Goal: Task Accomplishment & Management: Complete application form

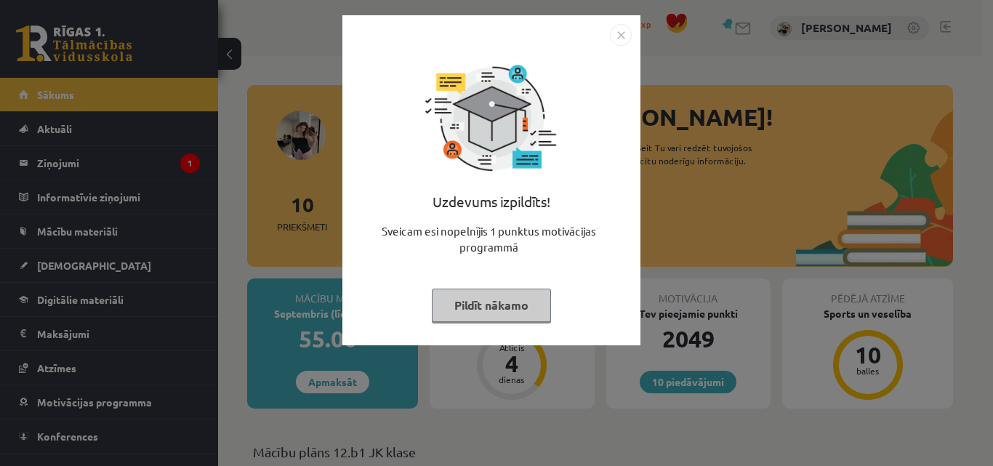
click at [508, 308] on button "Pildīt nākamo" at bounding box center [491, 305] width 119 height 33
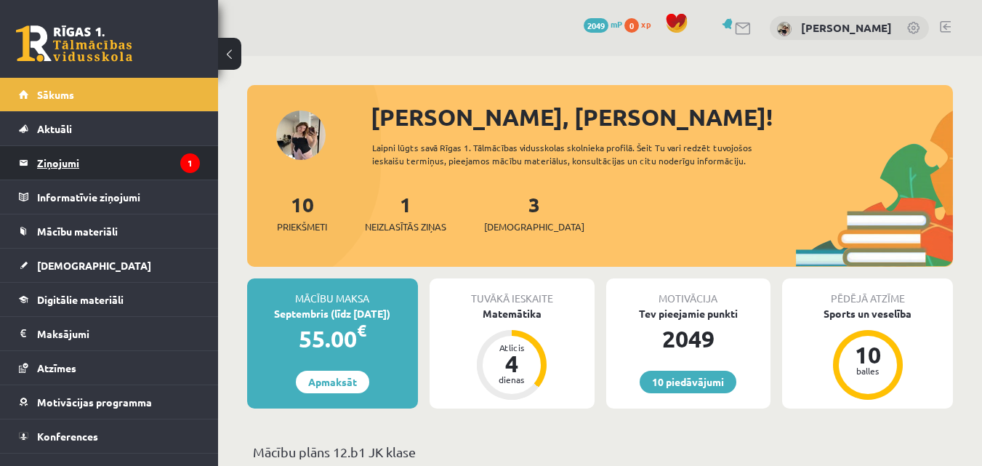
click at [121, 156] on legend "Ziņojumi 1" at bounding box center [118, 162] width 163 height 33
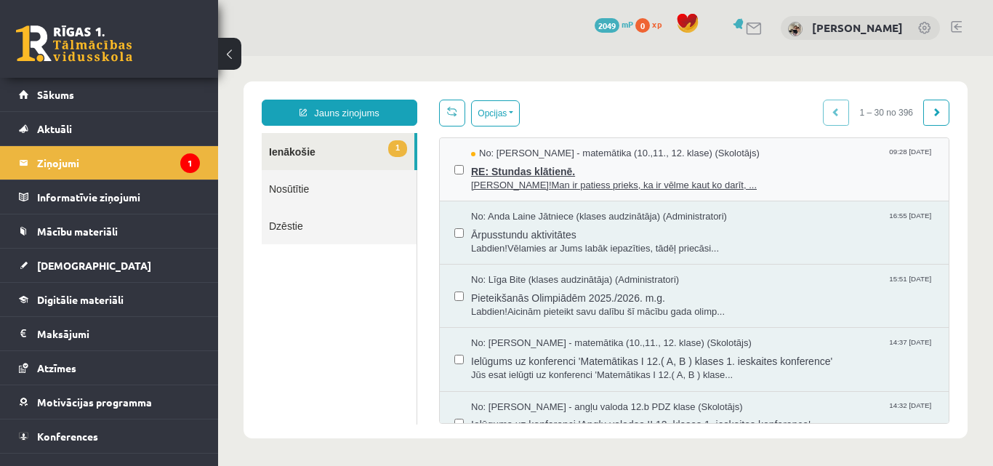
click at [521, 182] on span "[PERSON_NAME]!Man ir patiess prieks, ka ir vēlme kaut ko darīt, ..." at bounding box center [702, 186] width 463 height 14
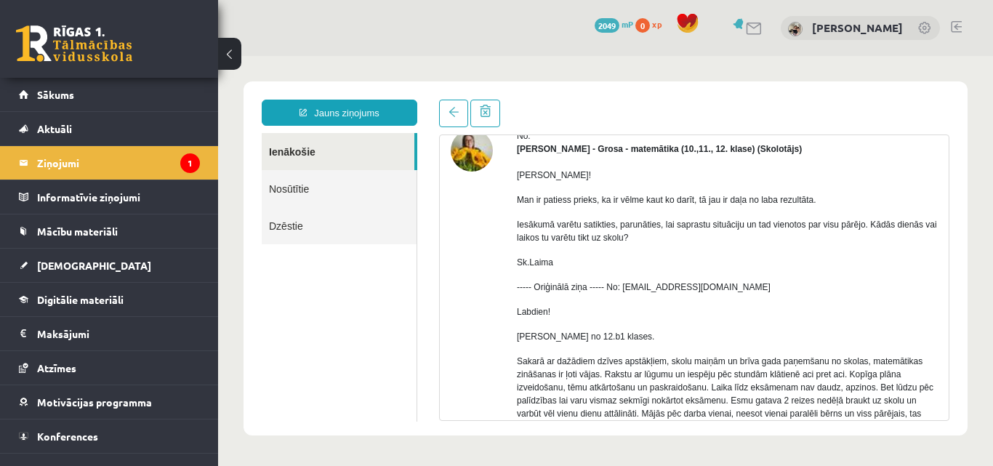
scroll to position [220, 0]
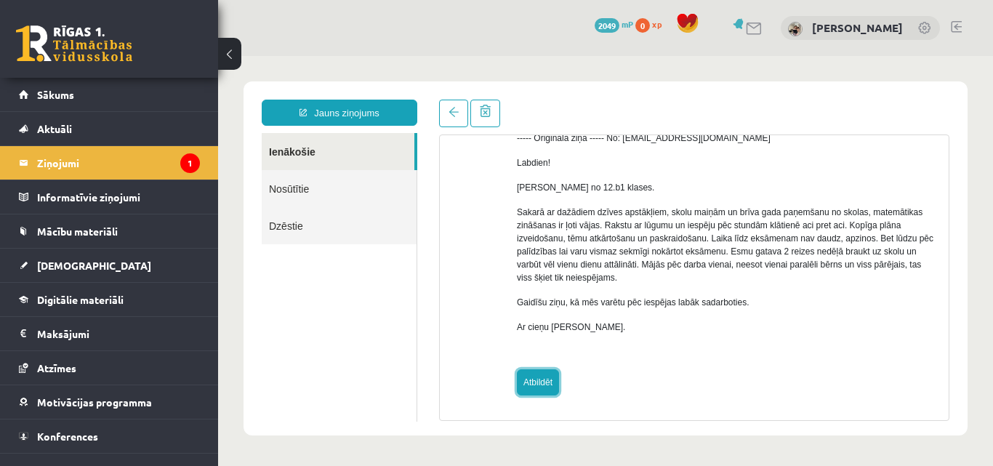
click at [531, 387] on link "Atbildēt" at bounding box center [538, 382] width 42 height 26
type input "**********"
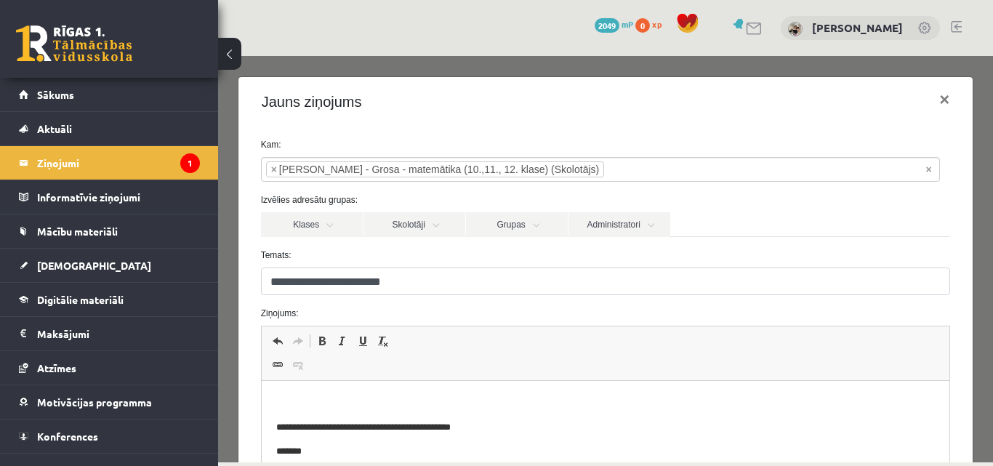
click at [401, 398] on p "Bagātinātā teksta redaktors, wiswyg-editor-47024774438520-1757665818-525" at bounding box center [605, 403] width 659 height 15
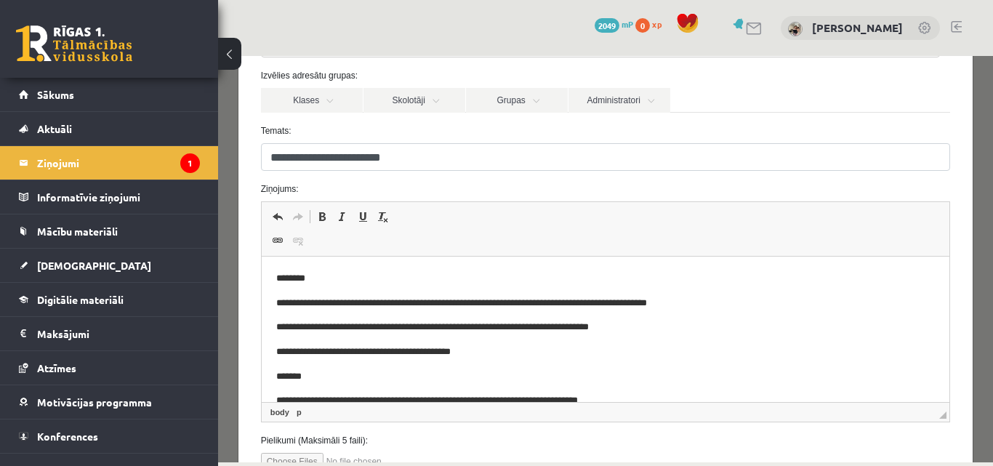
scroll to position [129, 0]
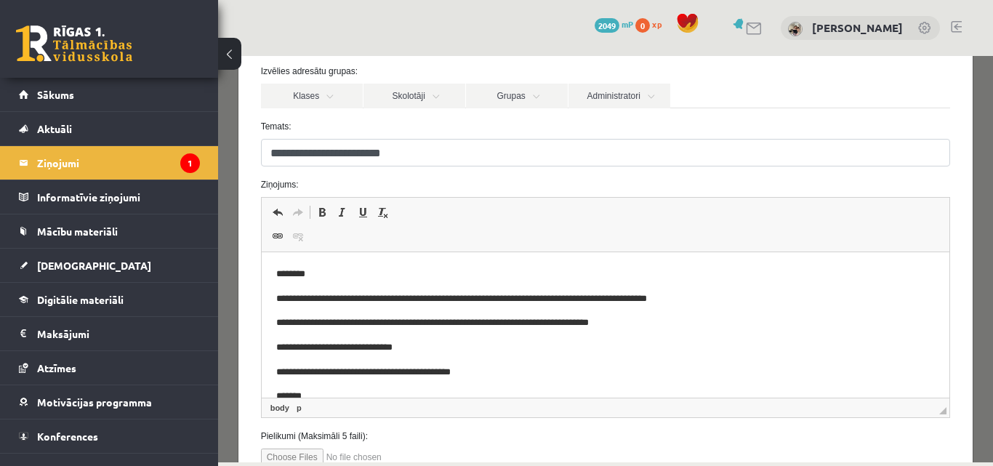
click at [479, 322] on p "**********" at bounding box center [595, 323] width 638 height 15
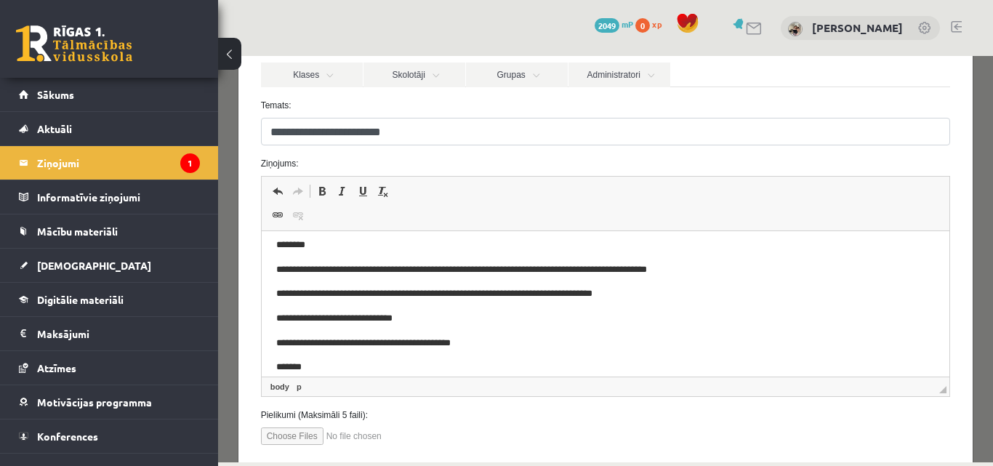
scroll to position [237, 0]
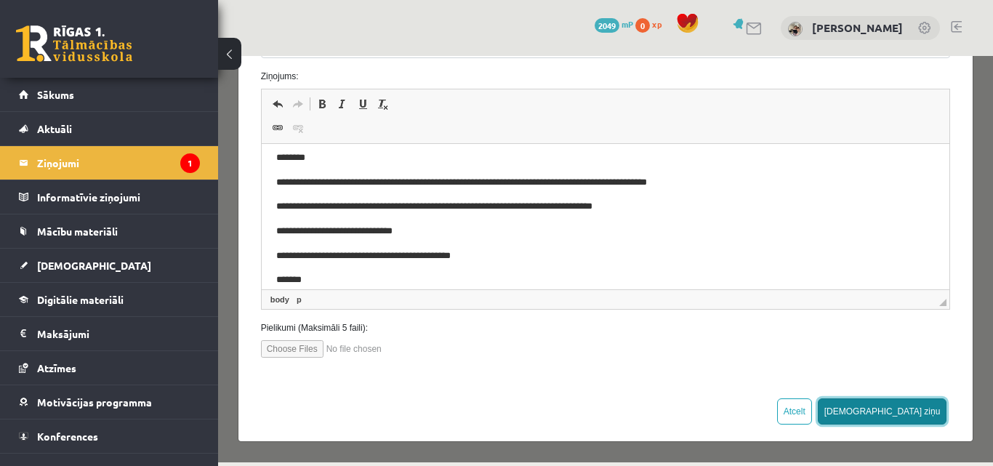
click at [911, 417] on button "[DEMOGRAPHIC_DATA] ziņu" at bounding box center [882, 411] width 129 height 26
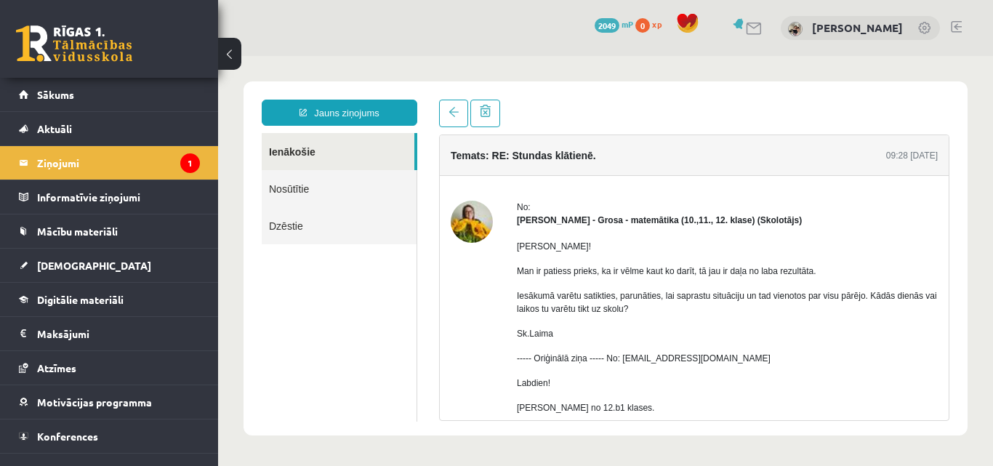
scroll to position [0, 0]
click at [303, 188] on link "Nosūtītie" at bounding box center [339, 188] width 155 height 37
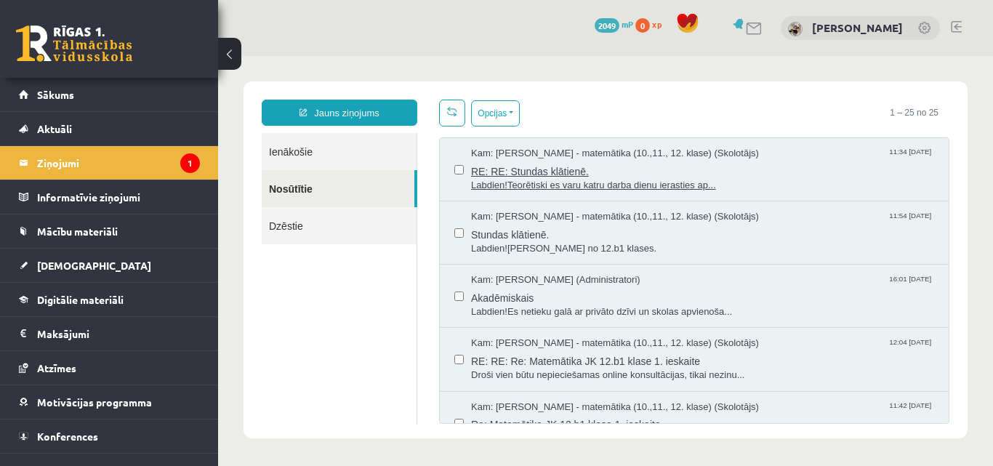
click at [537, 171] on span "RE: RE: Stundas klātienē." at bounding box center [702, 170] width 463 height 18
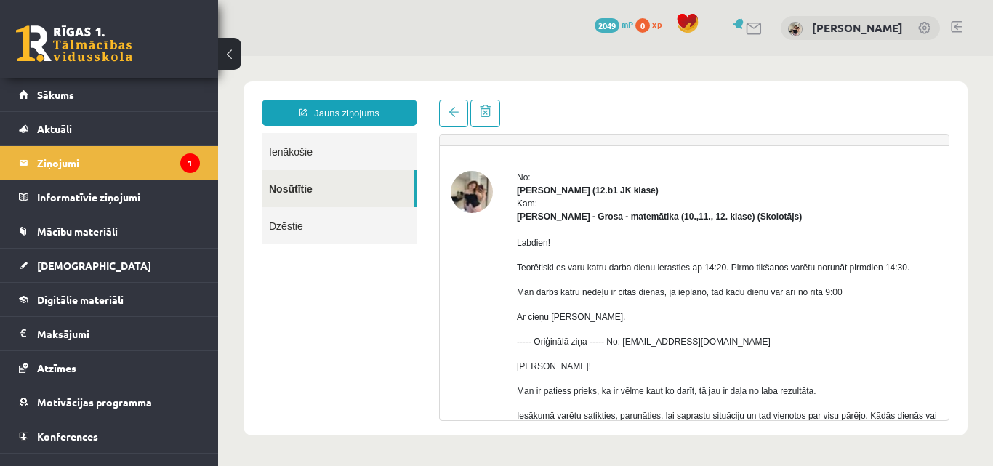
scroll to position [7, 0]
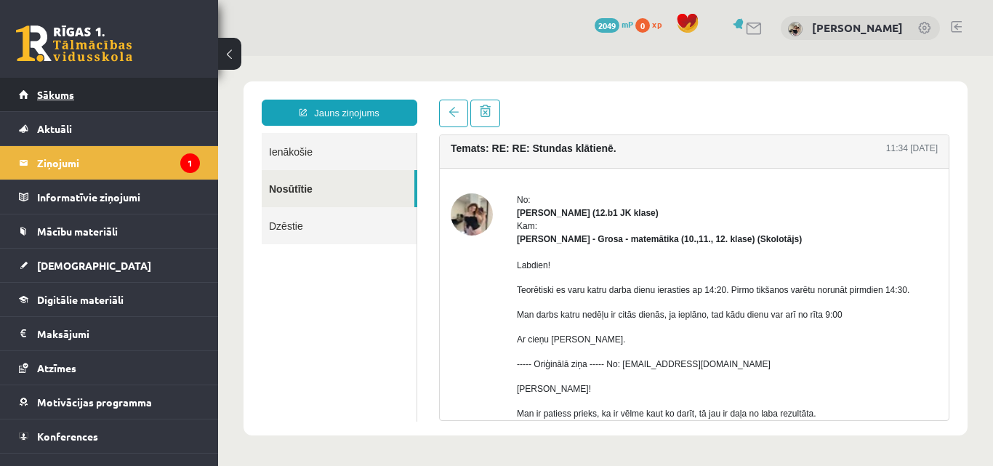
click at [53, 92] on span "Sākums" at bounding box center [55, 94] width 37 height 13
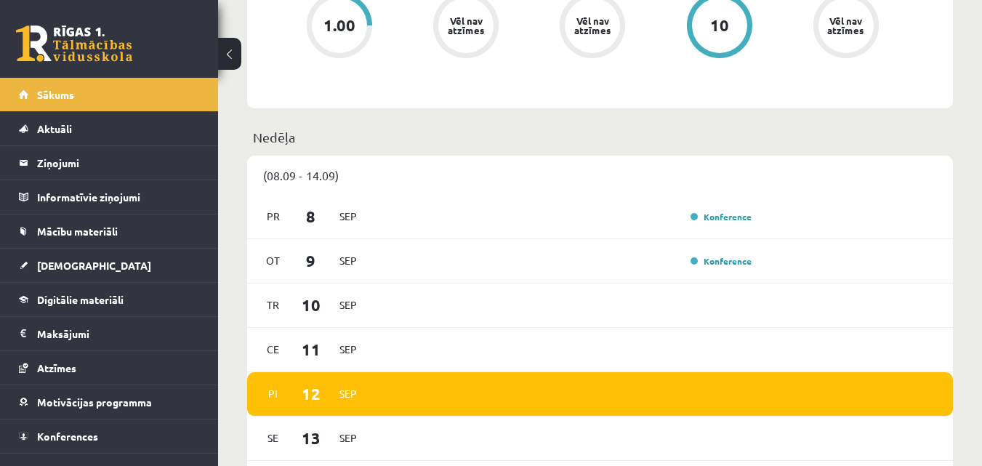
scroll to position [626, 0]
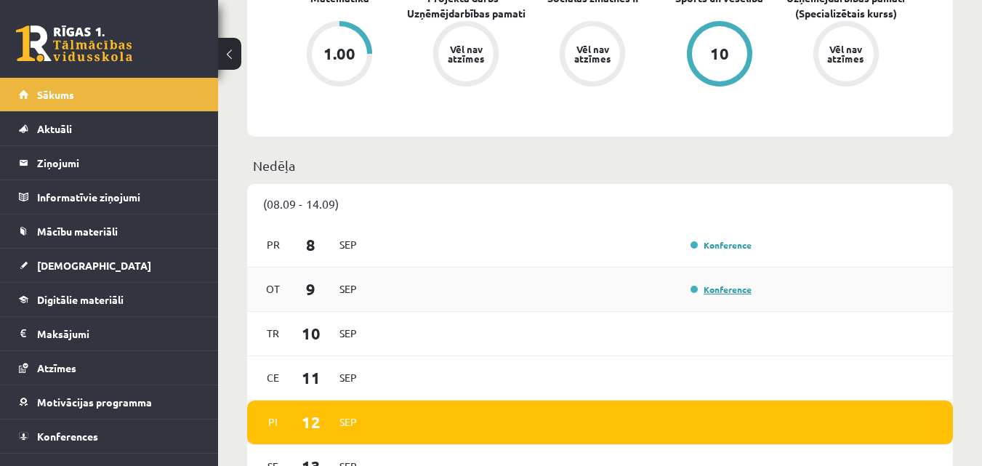
click at [718, 290] on link "Konference" at bounding box center [721, 290] width 61 height 12
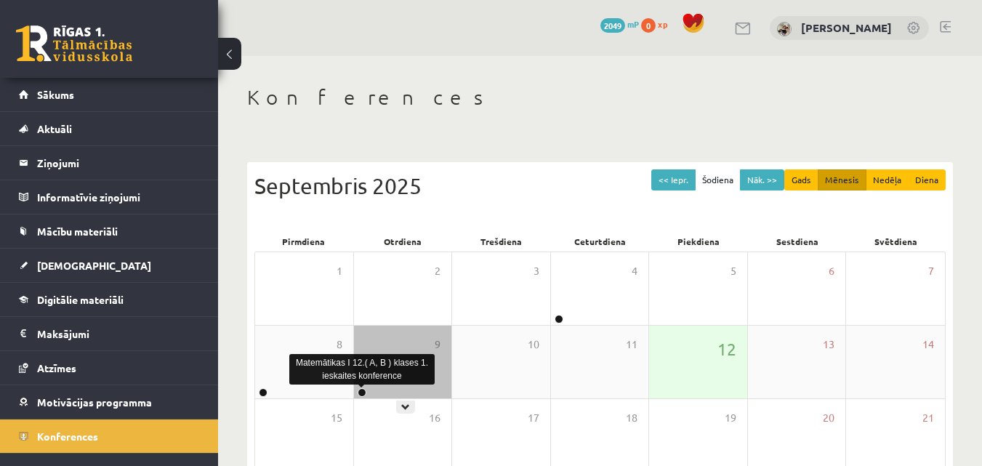
click at [363, 395] on link at bounding box center [362, 392] width 9 height 9
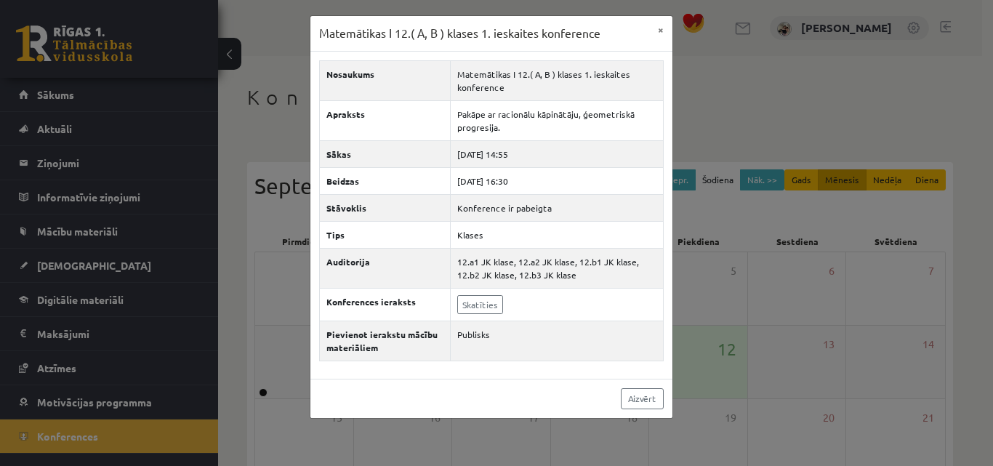
click at [363, 395] on div "Matemātikas I 12.( A, B ) klases 1. ieskaites konference × Nosaukums Matemātika…" at bounding box center [496, 233] width 993 height 466
click at [443, 409] on div "Aizvērt" at bounding box center [491, 398] width 362 height 39
click at [438, 427] on div "Matemātikas I 12.( A, B ) klases 1. ieskaites konference × Nosaukums Matemātika…" at bounding box center [496, 233] width 993 height 466
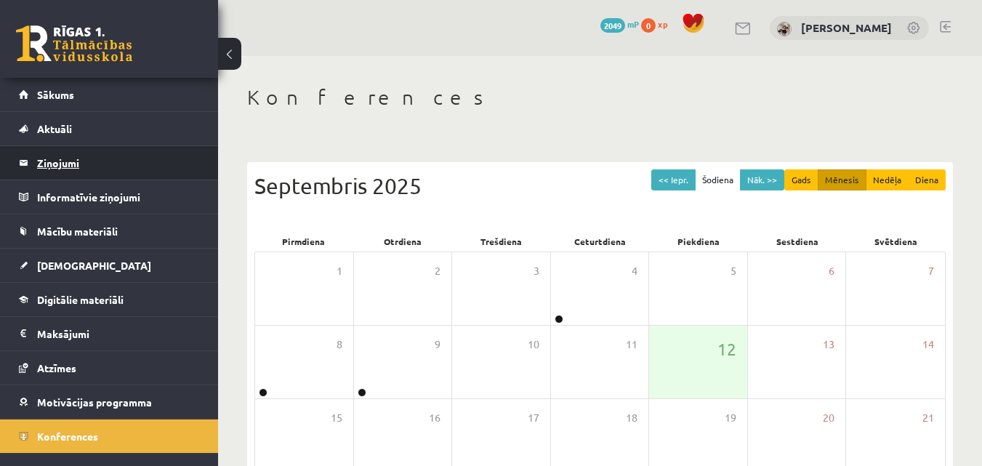
click at [86, 166] on legend "Ziņojumi 0" at bounding box center [118, 162] width 163 height 33
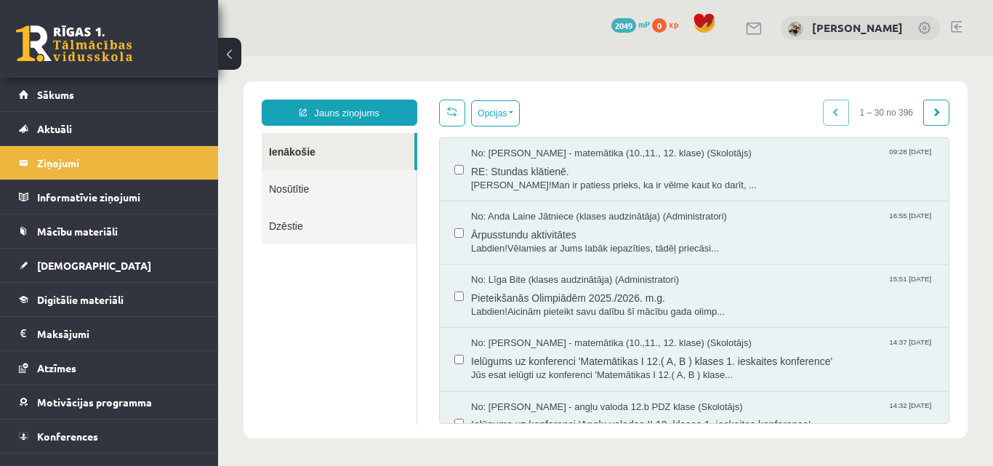
click at [301, 155] on link "Ienākošie" at bounding box center [338, 151] width 153 height 37
click at [68, 270] on span "[DEMOGRAPHIC_DATA]" at bounding box center [94, 265] width 114 height 13
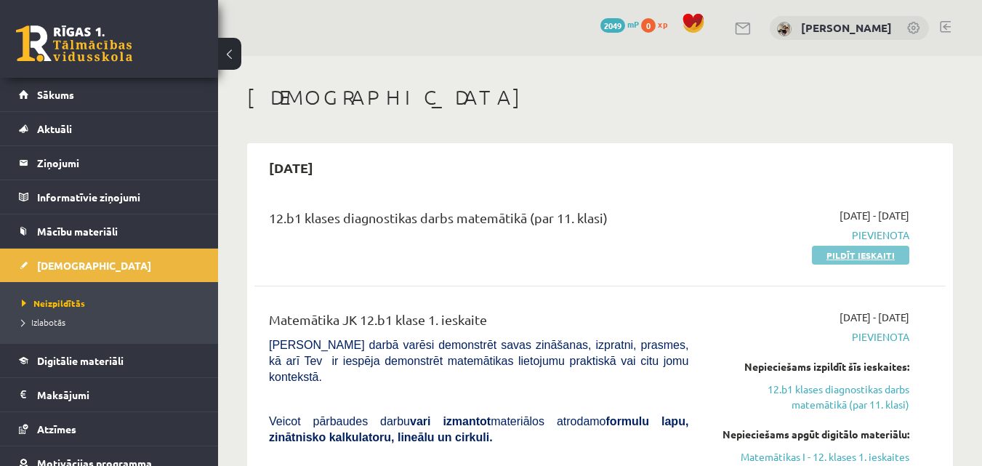
click at [844, 257] on link "Pildīt ieskaiti" at bounding box center [860, 255] width 97 height 19
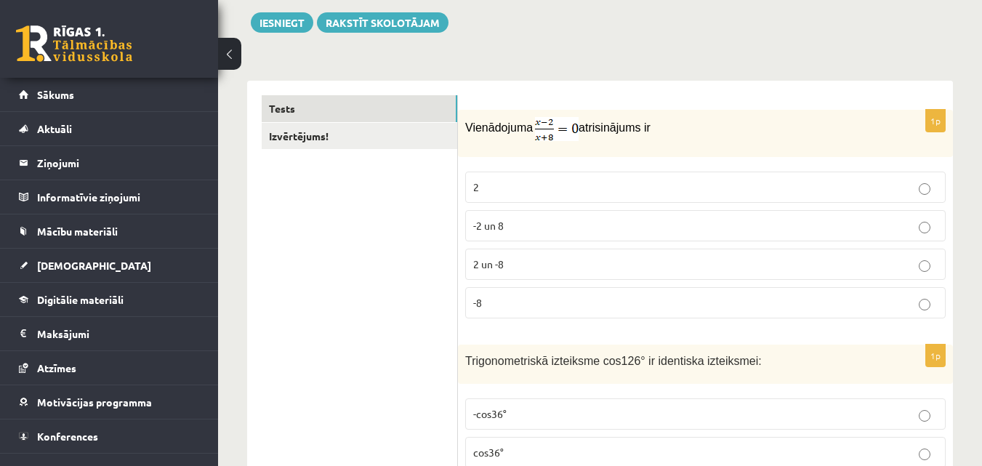
scroll to position [204, 0]
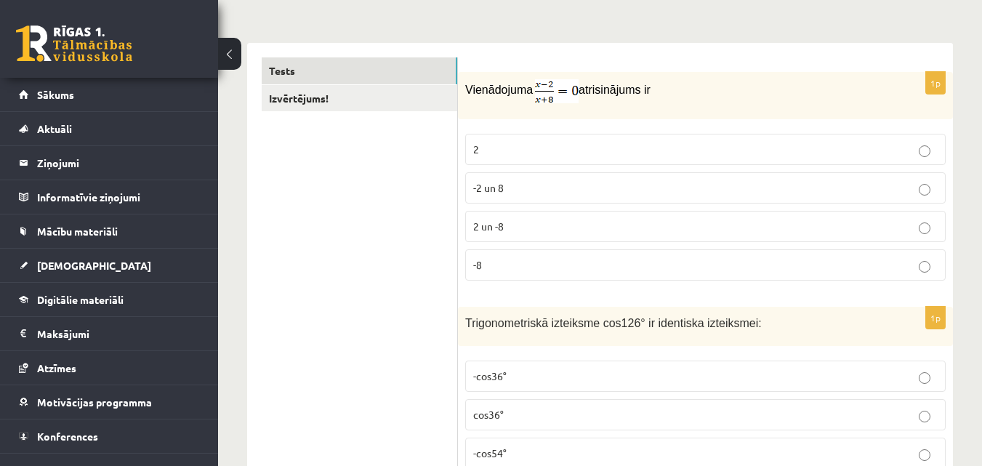
click at [630, 150] on p "2" at bounding box center [705, 149] width 465 height 15
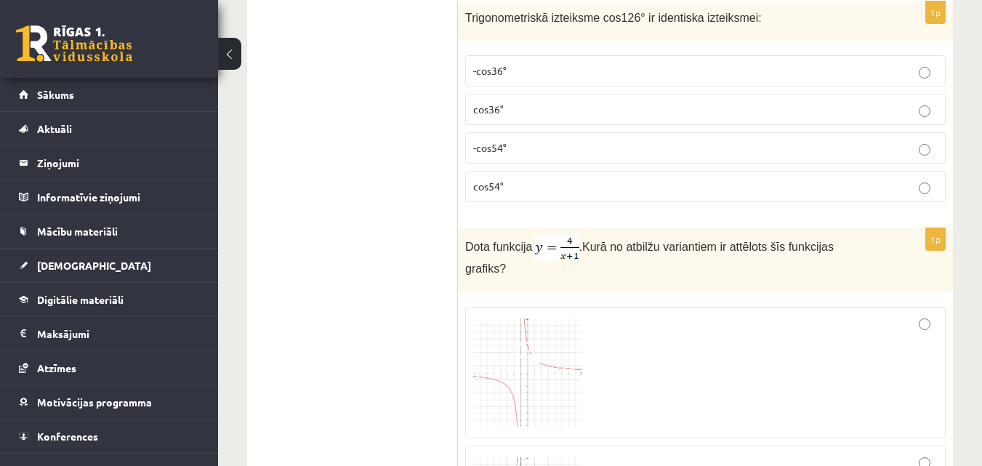
scroll to position [497, 0]
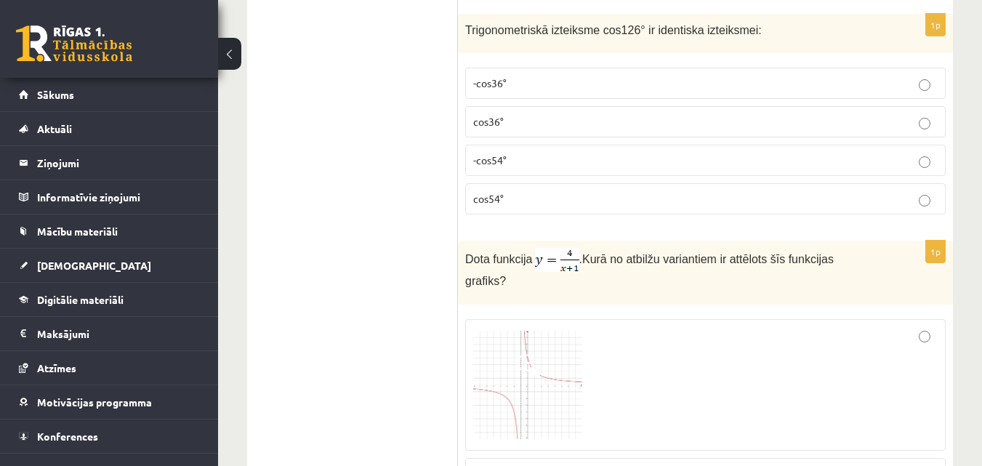
click at [500, 161] on span "-cos54°" at bounding box center [489, 159] width 33 height 13
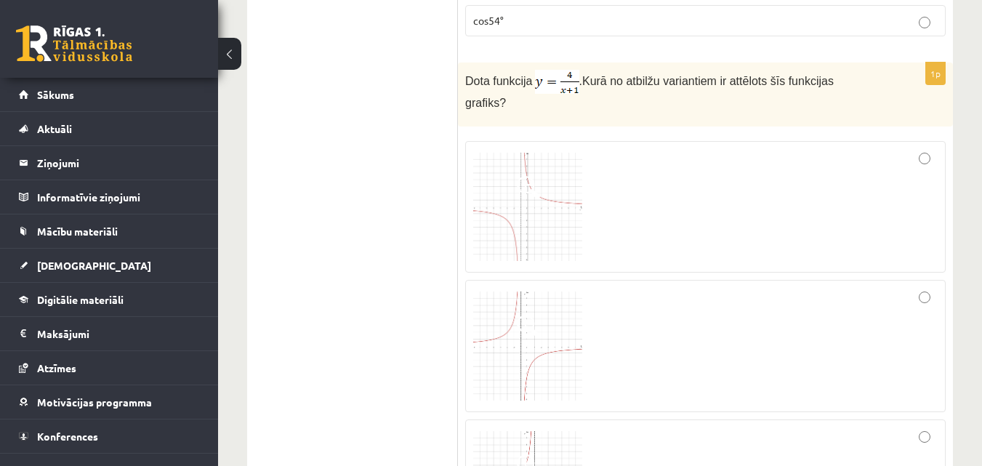
scroll to position [687, 0]
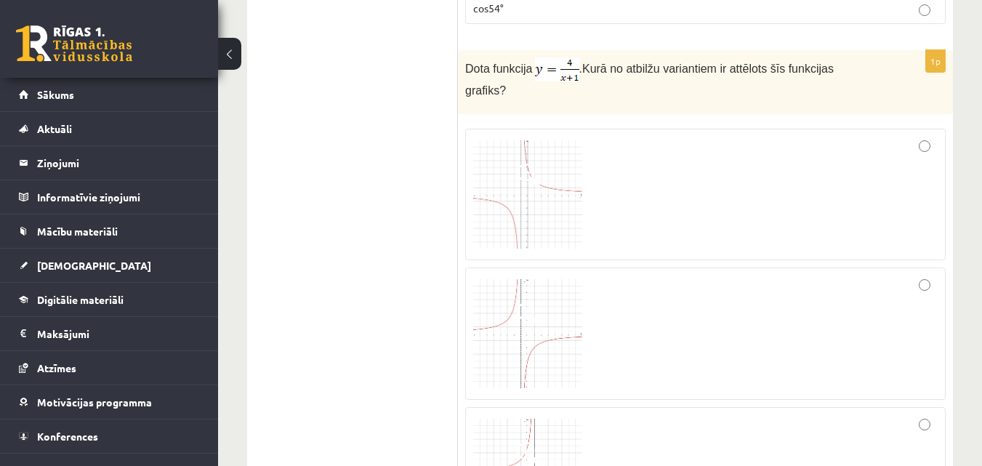
click at [541, 180] on img at bounding box center [527, 194] width 109 height 109
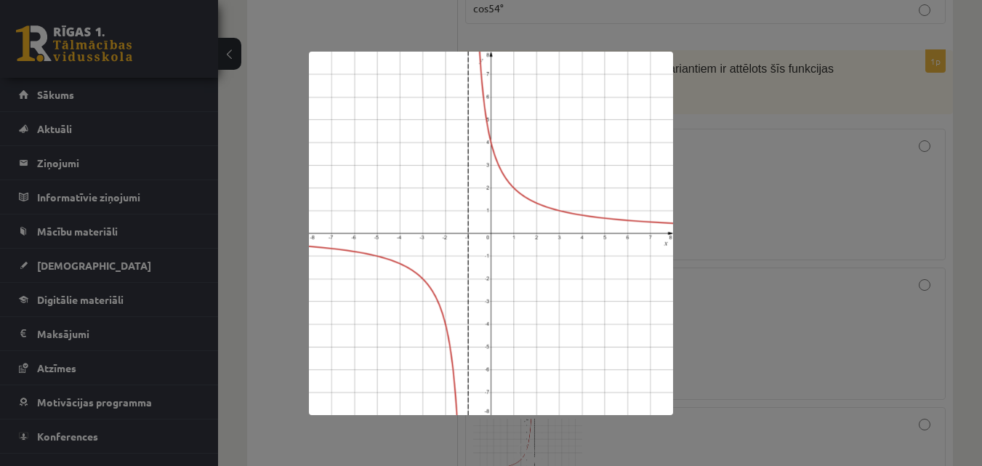
click at [714, 108] on div at bounding box center [491, 233] width 982 height 466
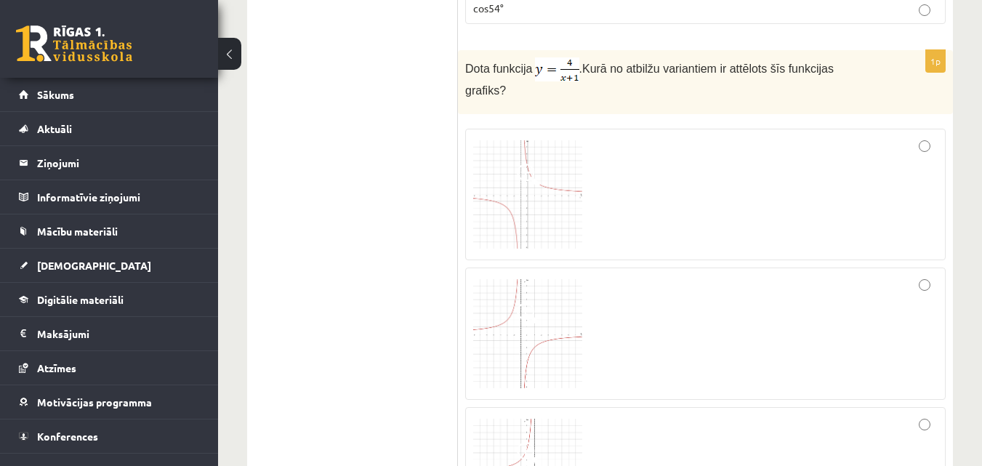
click at [548, 152] on img at bounding box center [527, 194] width 109 height 109
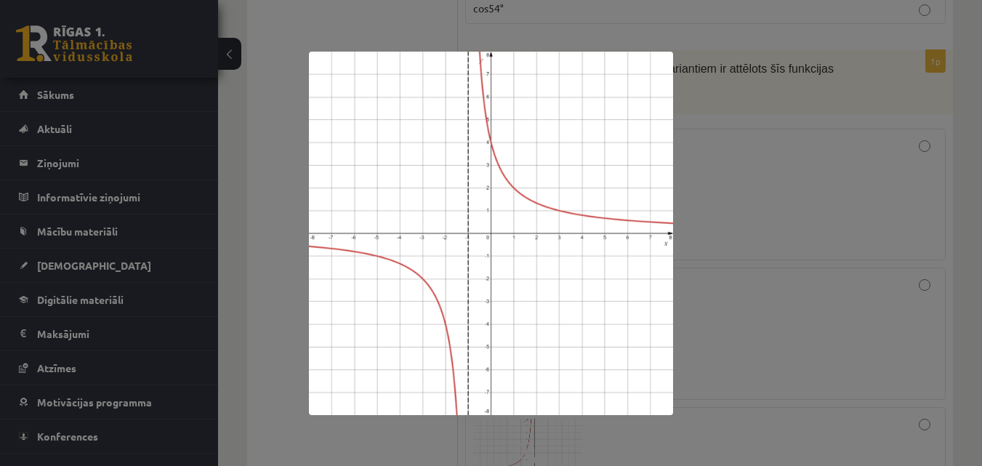
click at [703, 156] on div at bounding box center [491, 233] width 982 height 466
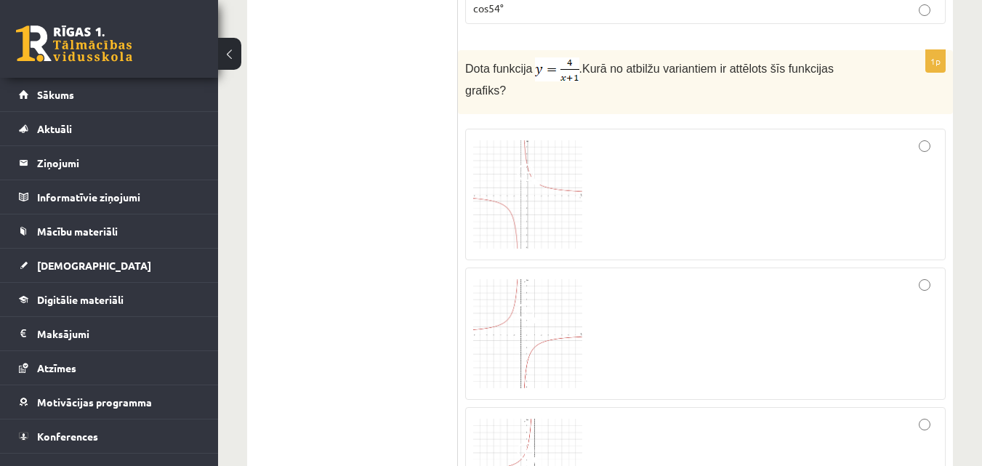
click at [566, 308] on img at bounding box center [527, 333] width 109 height 109
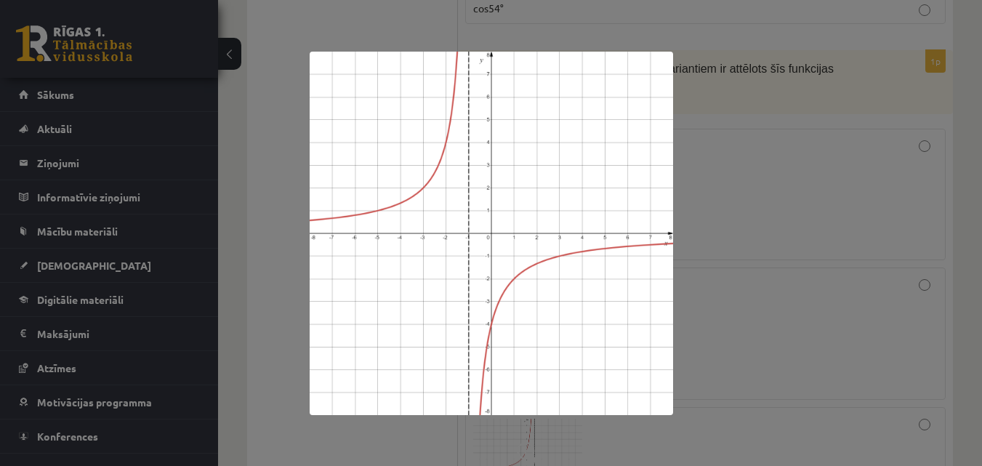
click at [717, 284] on div at bounding box center [491, 233] width 982 height 466
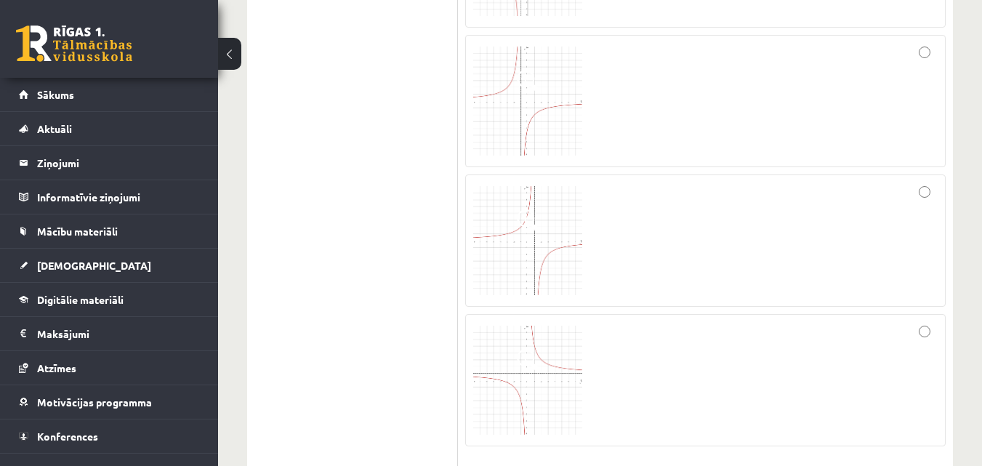
scroll to position [949, 0]
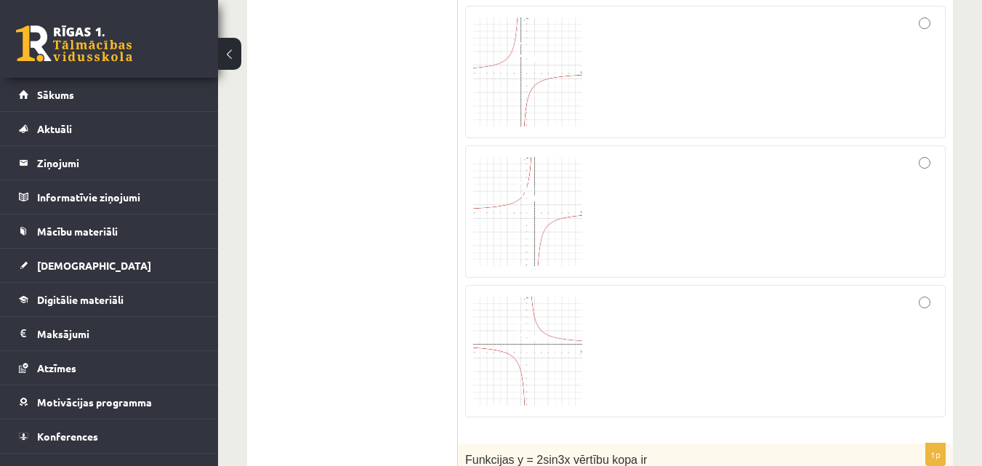
click at [569, 329] on img at bounding box center [527, 351] width 109 height 109
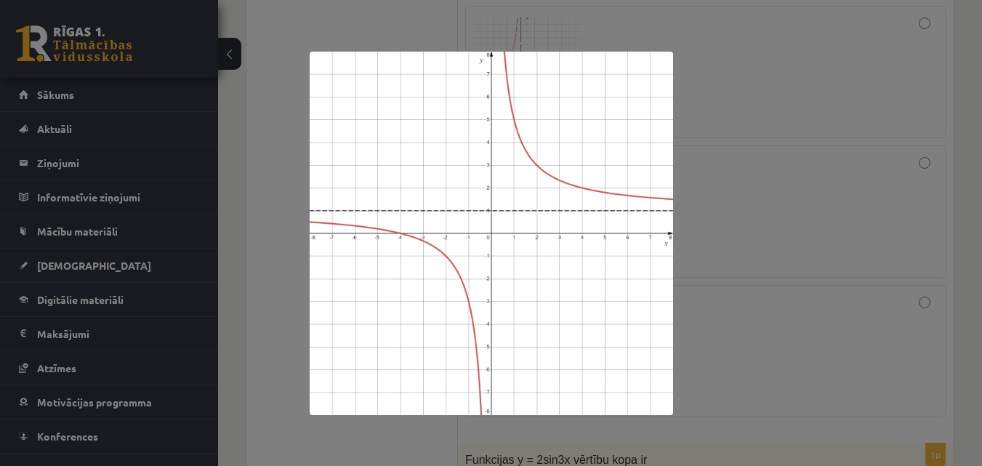
click at [747, 262] on div at bounding box center [491, 233] width 982 height 466
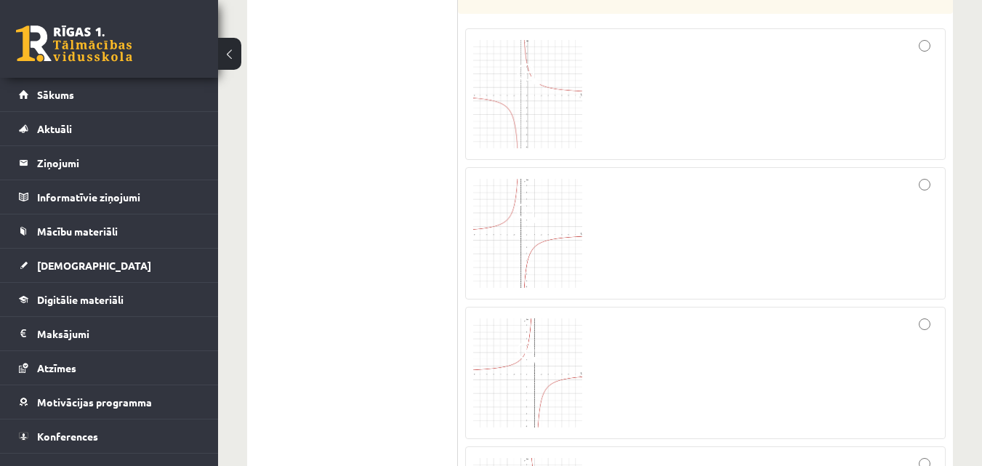
scroll to position [745, 0]
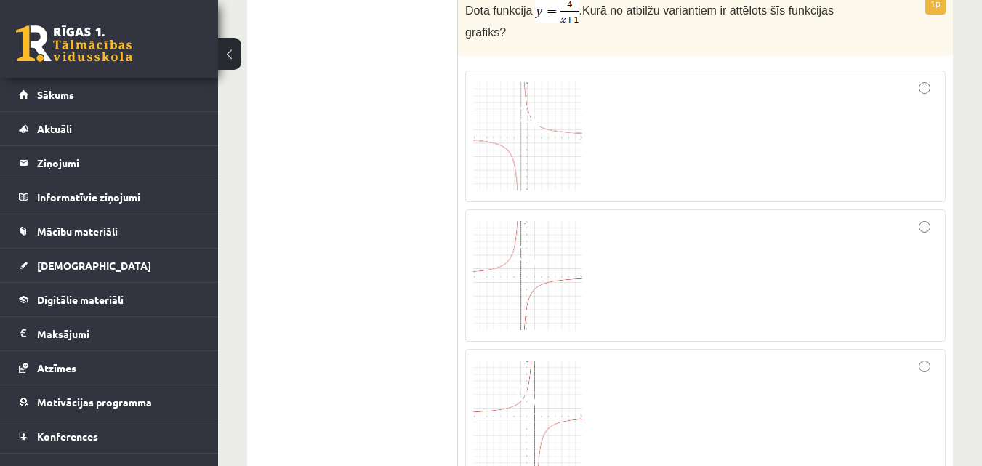
click at [616, 134] on div at bounding box center [705, 137] width 465 height 116
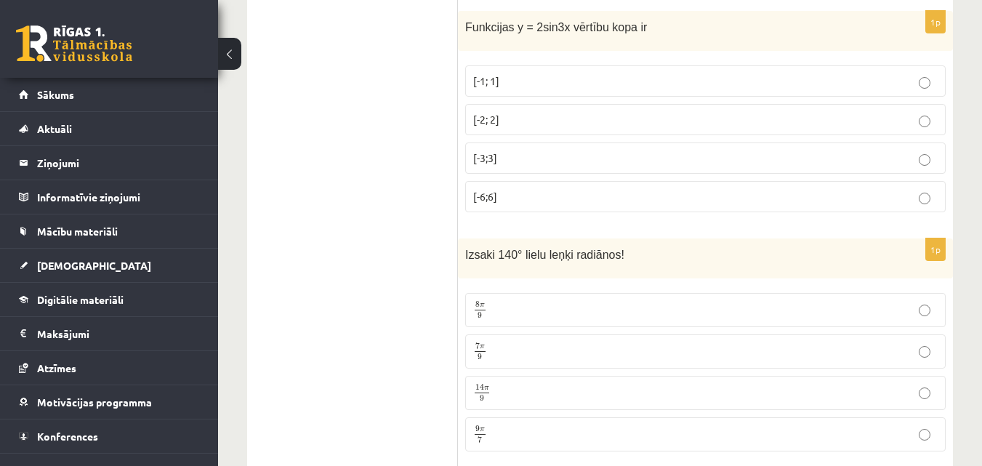
scroll to position [1369, 0]
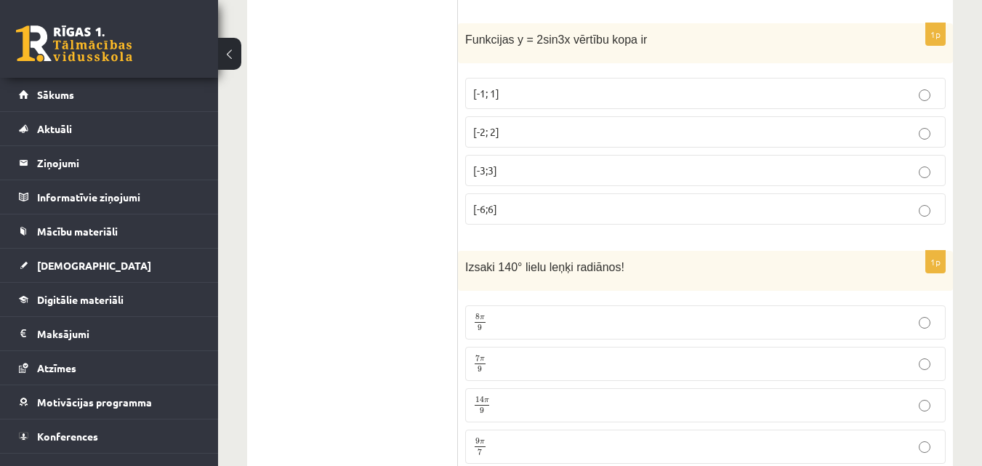
click at [502, 124] on p "[-2; 2]" at bounding box center [705, 131] width 465 height 15
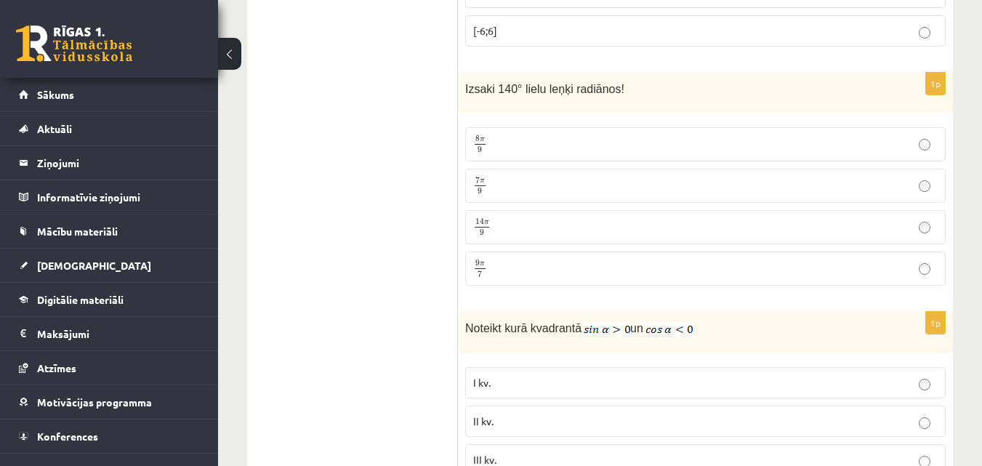
click at [475, 177] on span "7 π" at bounding box center [480, 180] width 11 height 7
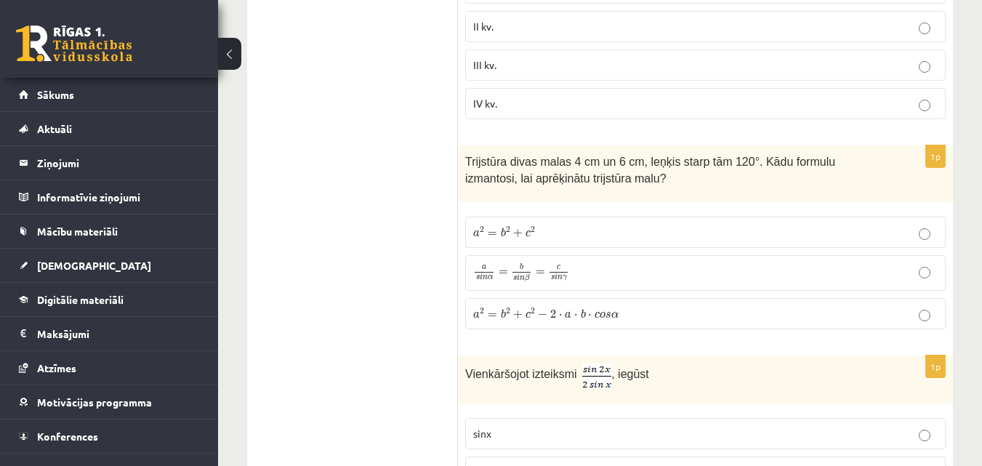
scroll to position [1967, 0]
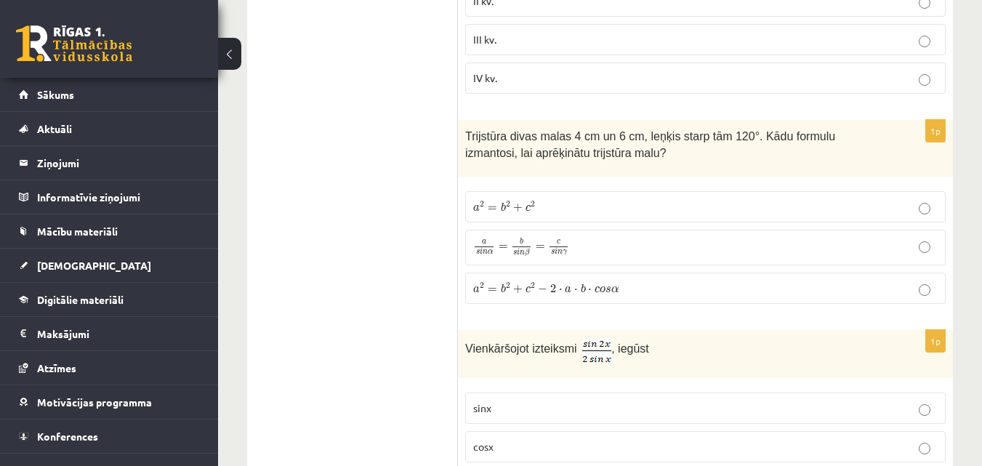
click at [523, 201] on span "a 2 = b 2 + c 2" at bounding box center [504, 206] width 63 height 11
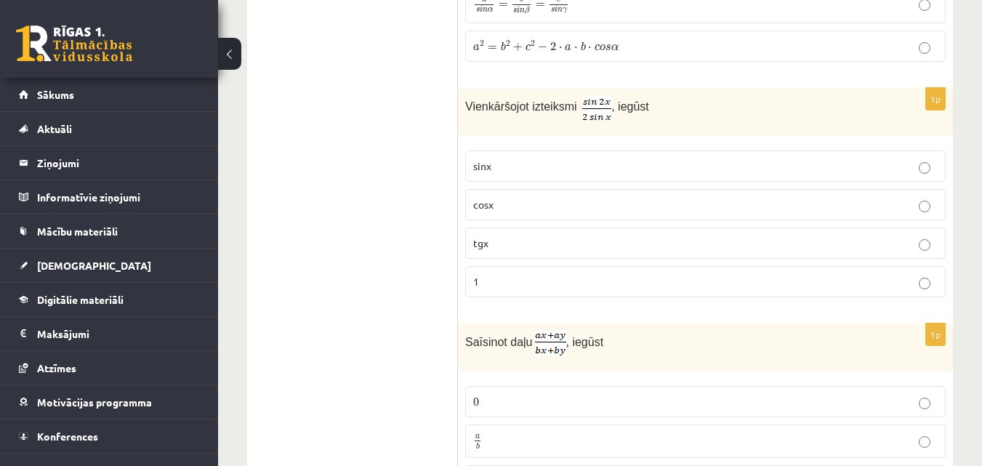
scroll to position [2298, 0]
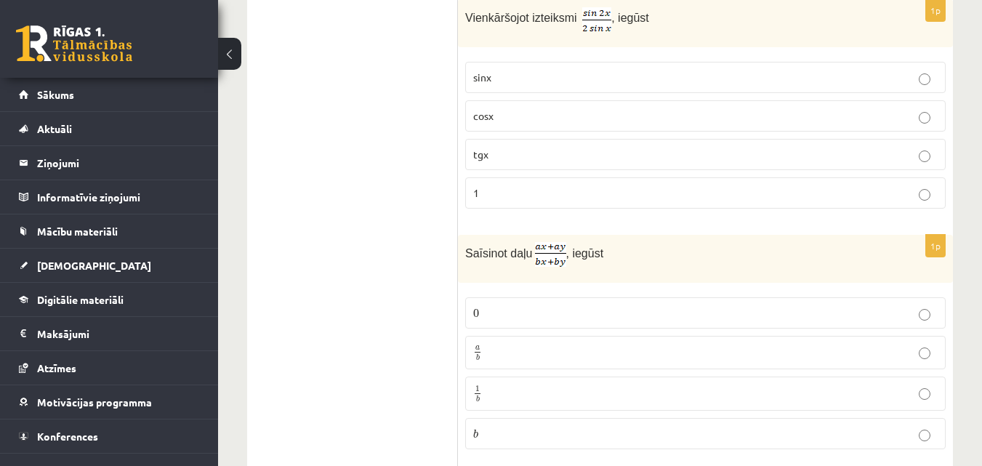
click at [611, 70] on p "sinx" at bounding box center [705, 77] width 465 height 15
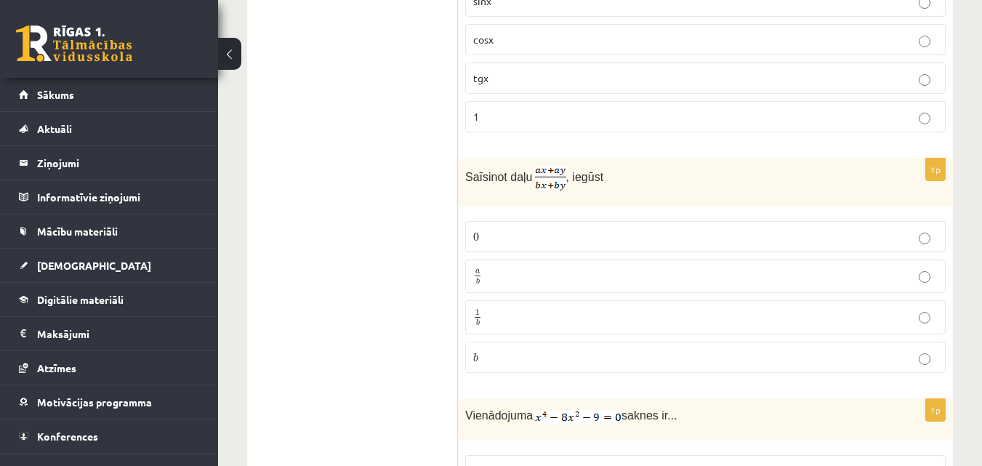
scroll to position [2388, 0]
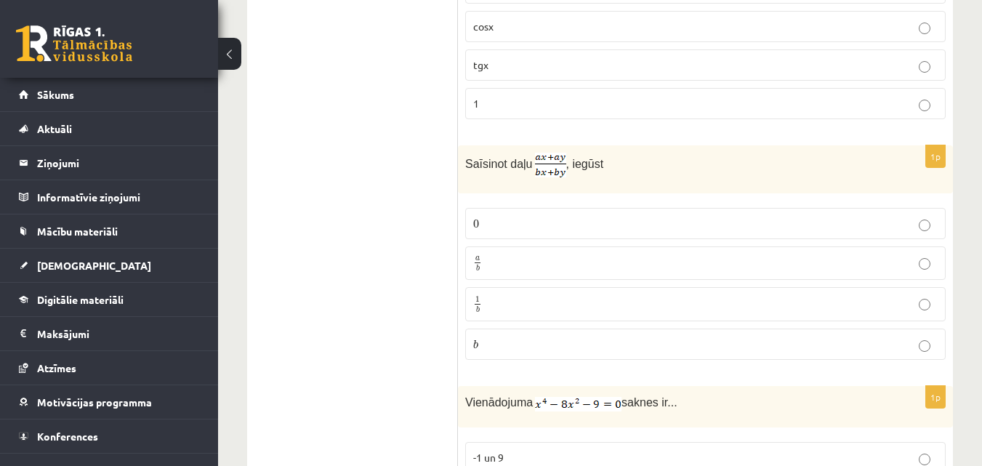
click at [483, 254] on p "a b a b" at bounding box center [705, 263] width 465 height 18
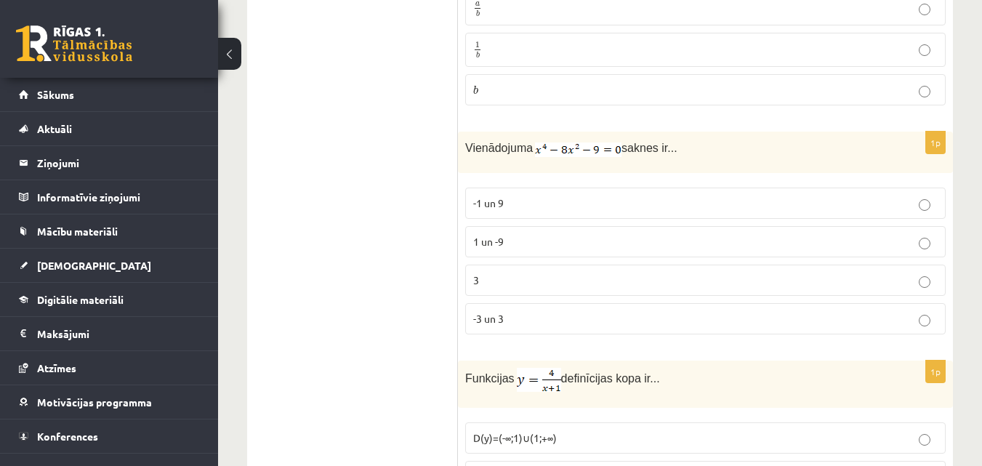
scroll to position [2654, 0]
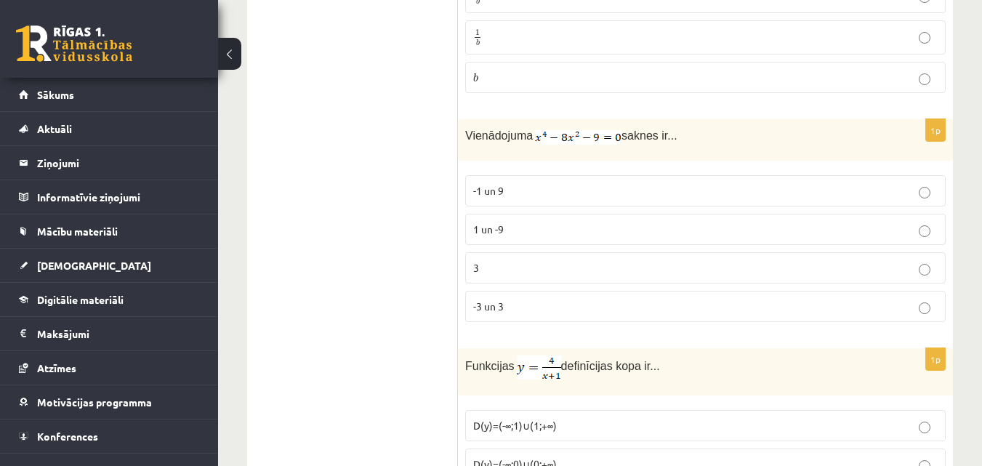
click at [508, 299] on p "-3 un 3" at bounding box center [705, 306] width 465 height 15
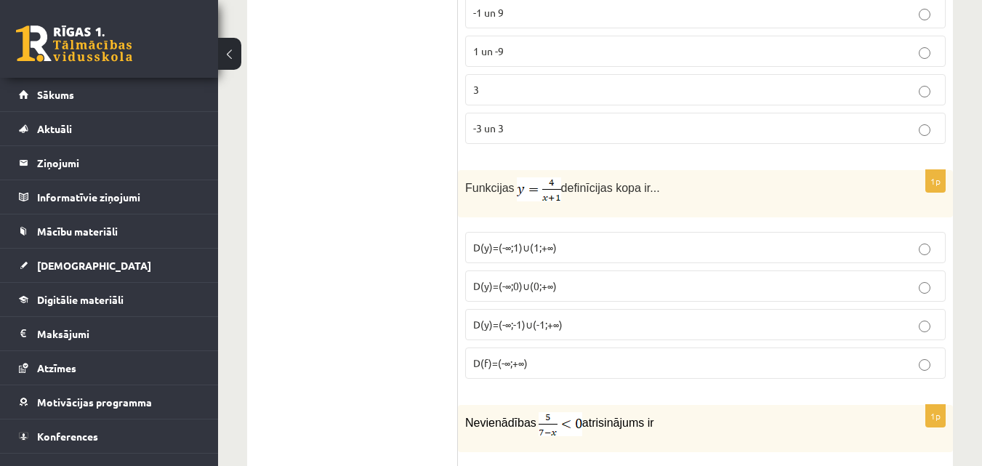
scroll to position [2846, 0]
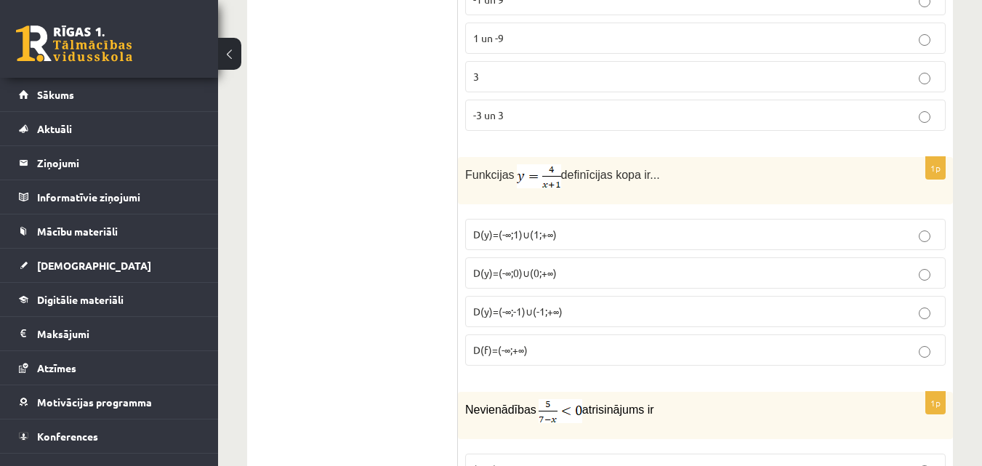
click at [509, 305] on span "D(y)=(-∞;-1)∪(-1;+∞)" at bounding box center [517, 311] width 89 height 13
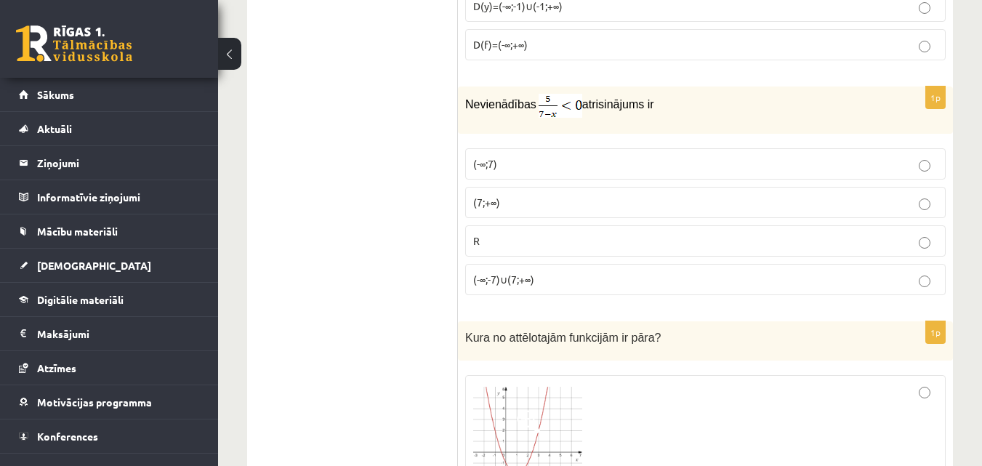
scroll to position [3164, 0]
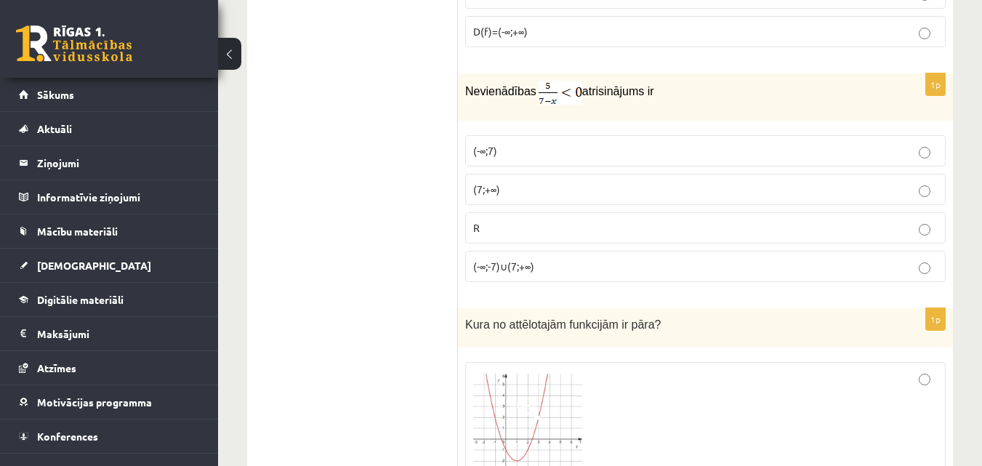
click at [636, 182] on p "(7;+∞)" at bounding box center [705, 189] width 465 height 15
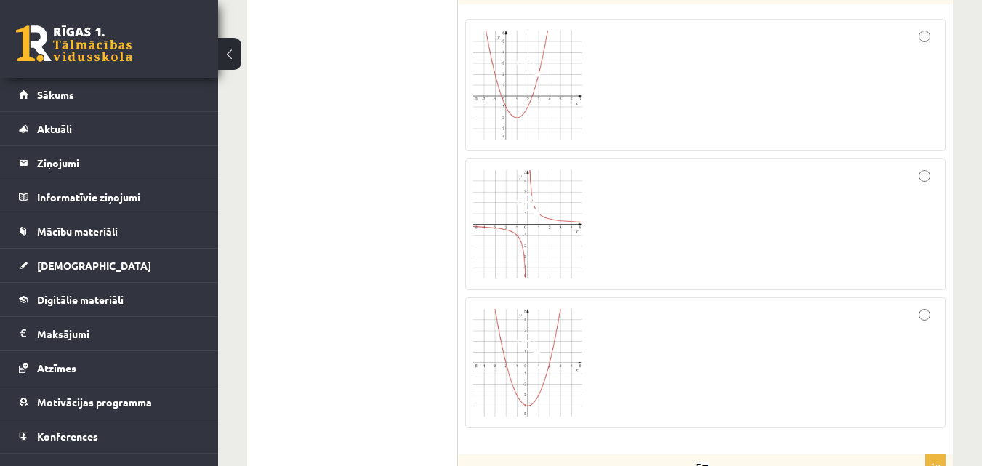
scroll to position [3495, 0]
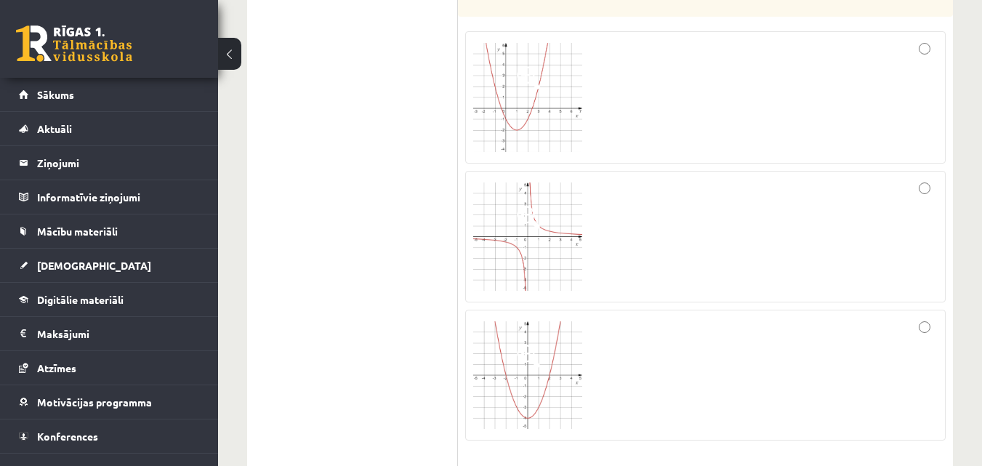
click at [550, 112] on img at bounding box center [527, 97] width 109 height 109
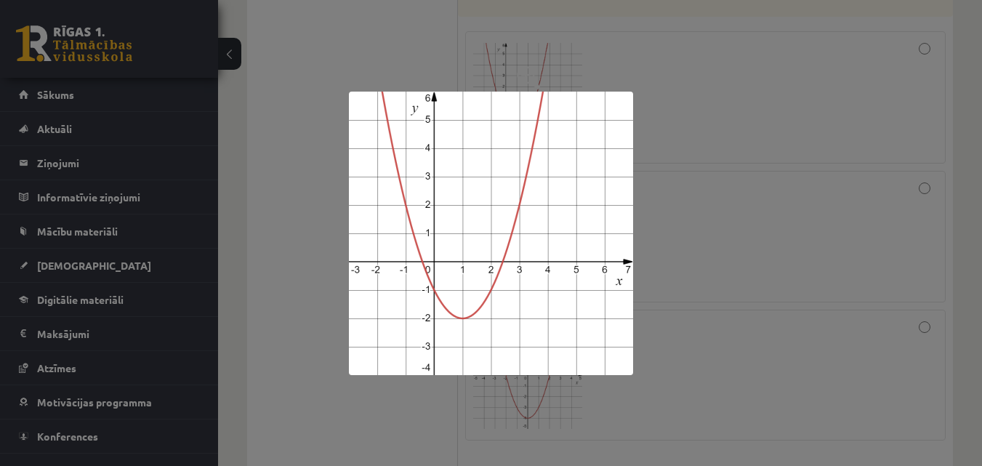
click at [668, 75] on div at bounding box center [491, 233] width 982 height 466
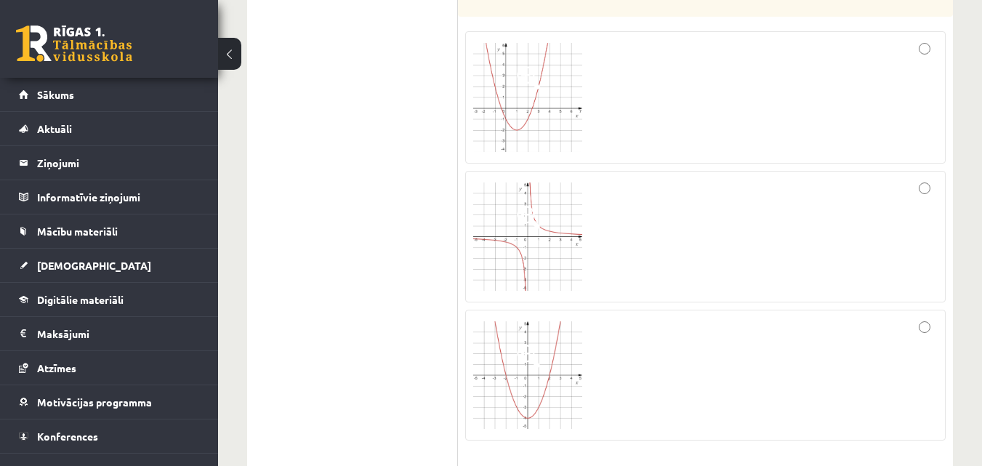
click at [529, 215] on img at bounding box center [527, 236] width 109 height 109
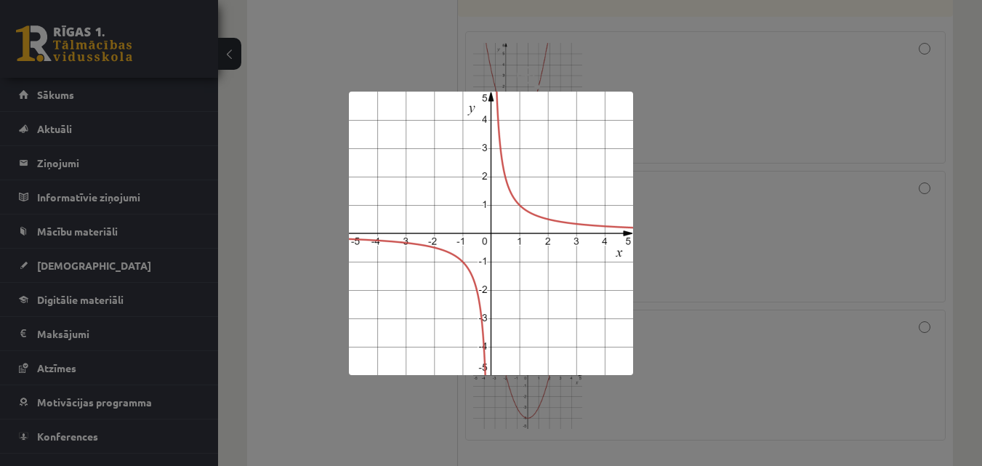
click at [670, 189] on div at bounding box center [491, 233] width 982 height 466
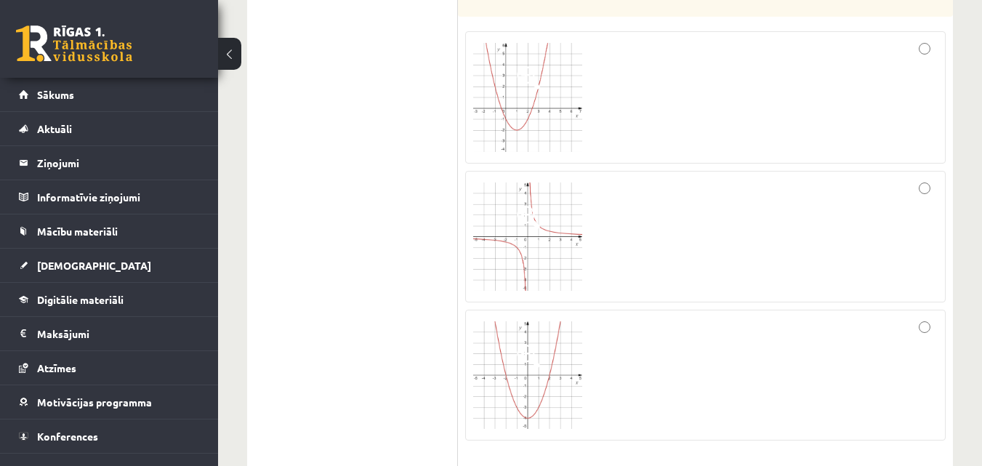
click at [670, 189] on div at bounding box center [705, 237] width 465 height 116
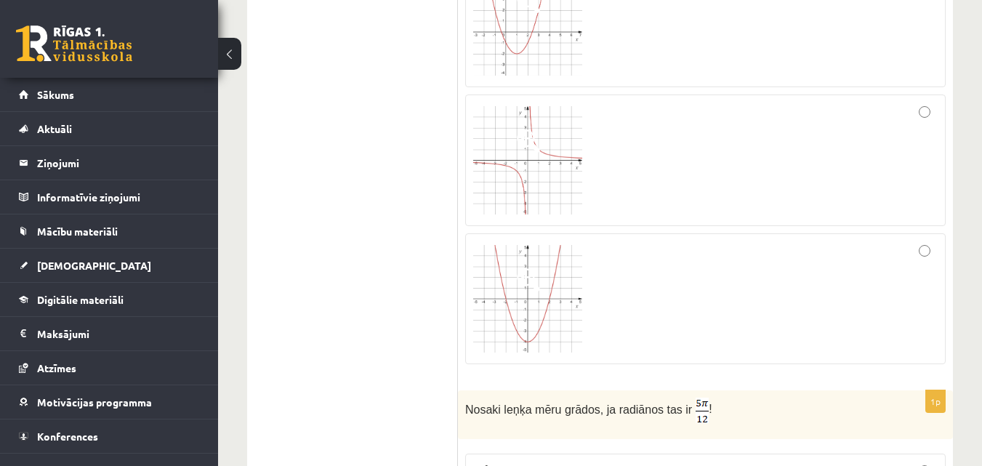
scroll to position [3597, 0]
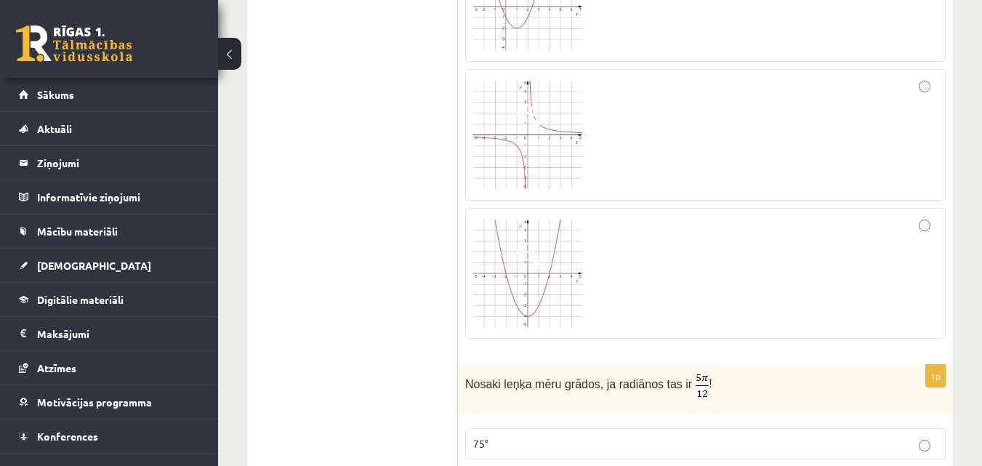
click at [703, 263] on div at bounding box center [705, 273] width 465 height 115
click at [537, 280] on img at bounding box center [527, 274] width 109 height 108
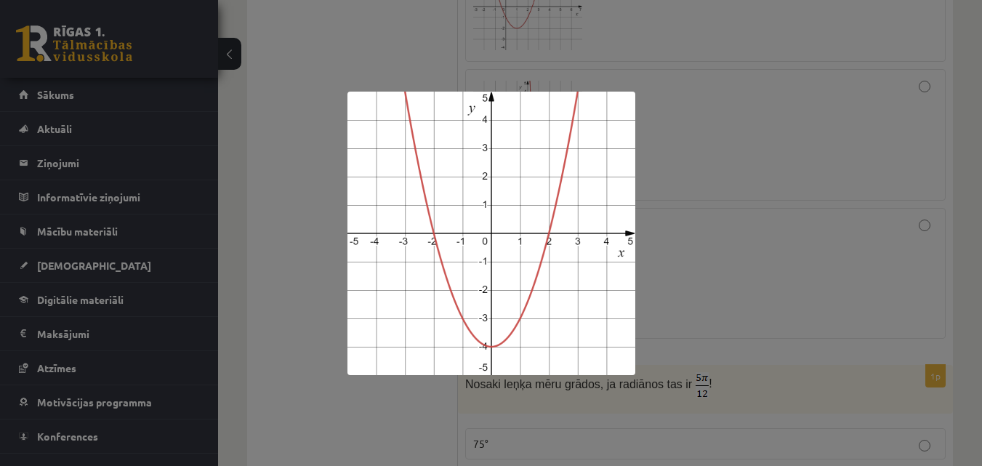
click at [682, 334] on div at bounding box center [491, 233] width 982 height 466
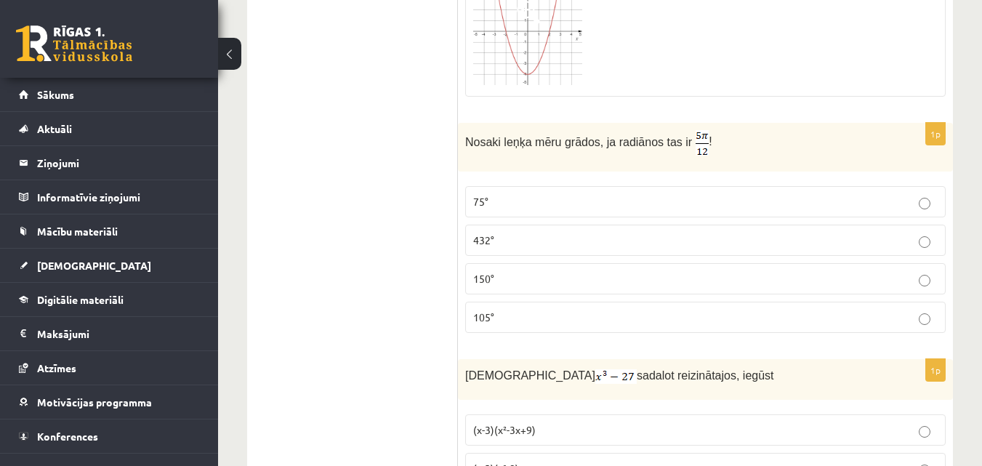
scroll to position [3851, 0]
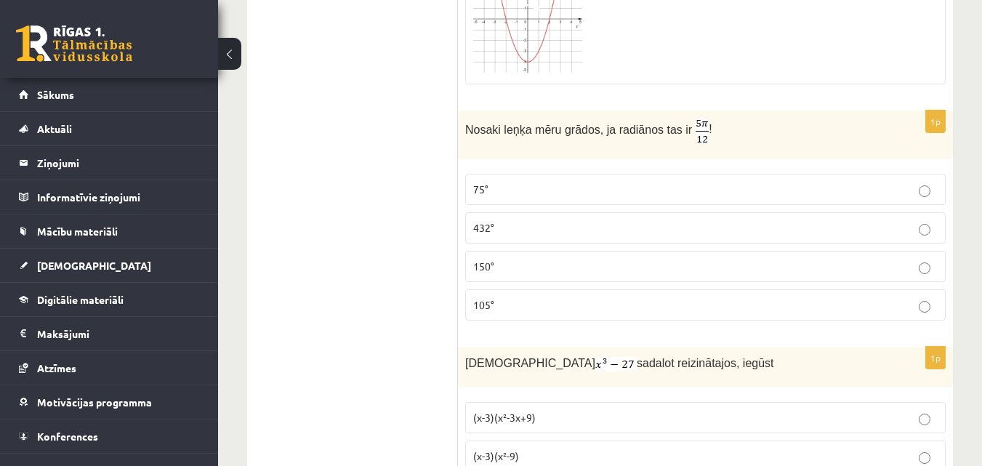
click at [588, 182] on p "75°" at bounding box center [705, 189] width 465 height 15
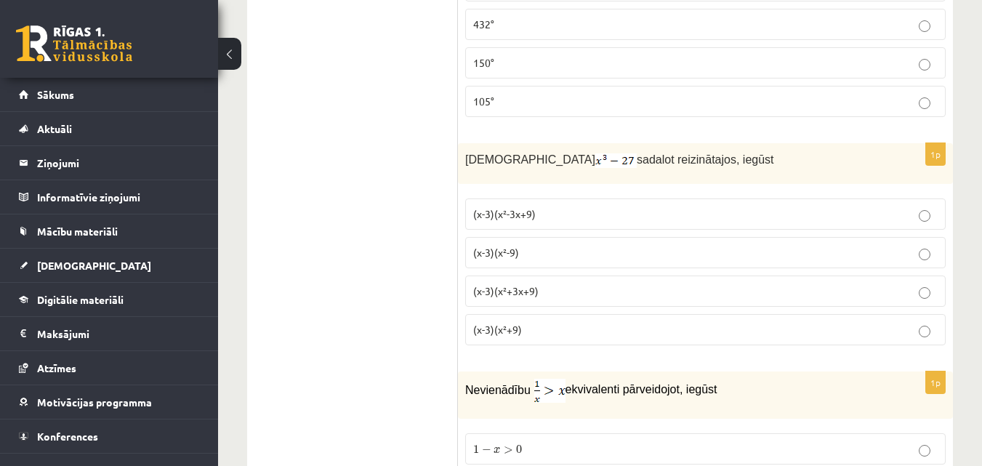
scroll to position [4068, 0]
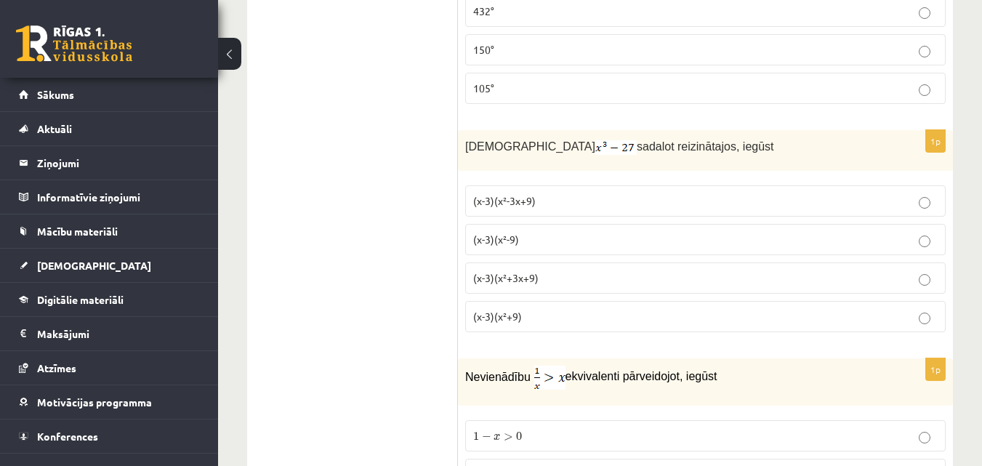
click at [732, 270] on p "(x-3)(x²+3x+9)" at bounding box center [705, 277] width 465 height 15
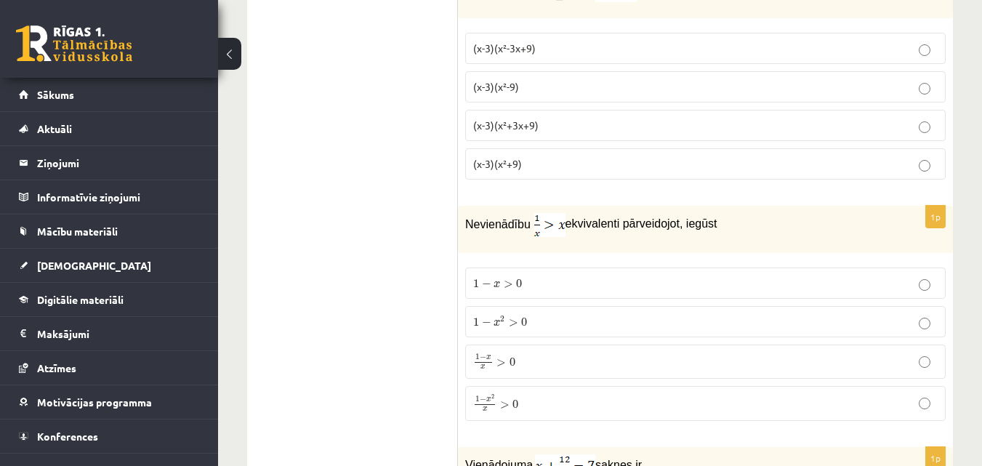
scroll to position [4284, 0]
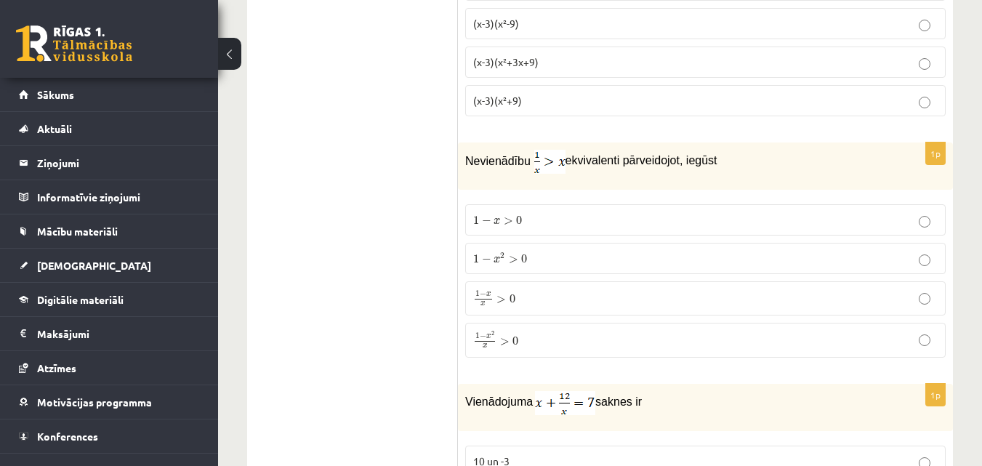
click at [520, 253] on span "1 − x 2 > 0" at bounding box center [500, 258] width 54 height 11
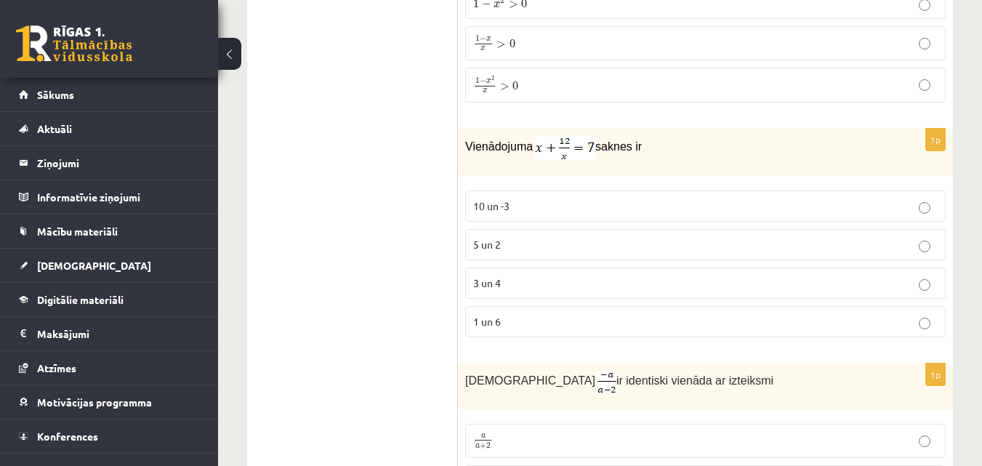
scroll to position [4551, 0]
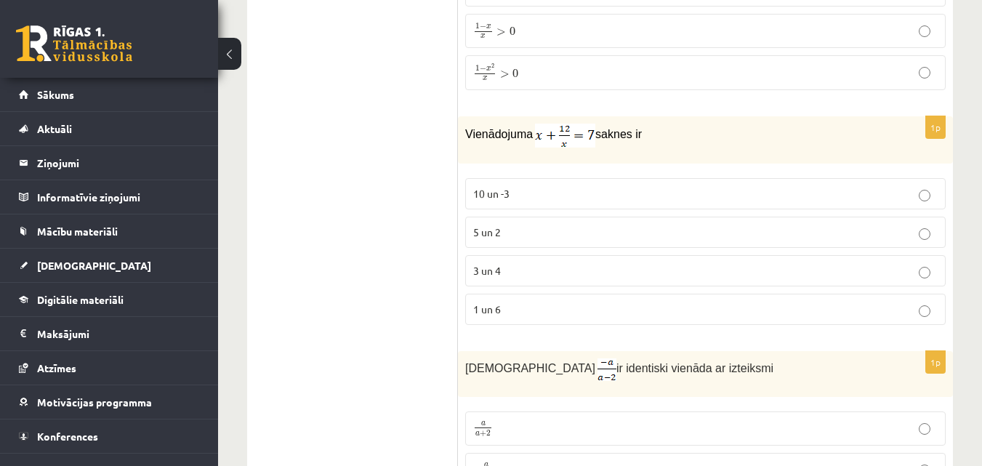
click at [502, 263] on p "3 un 4" at bounding box center [705, 270] width 465 height 15
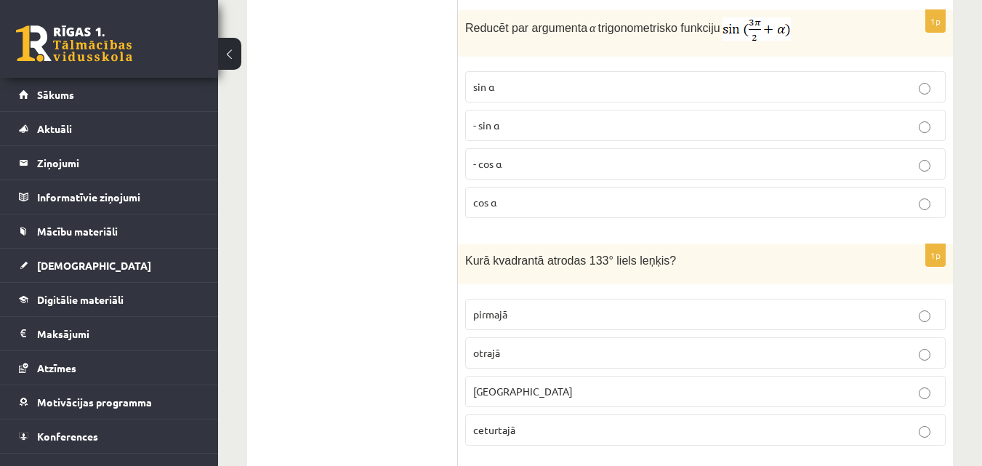
scroll to position [5379, 0]
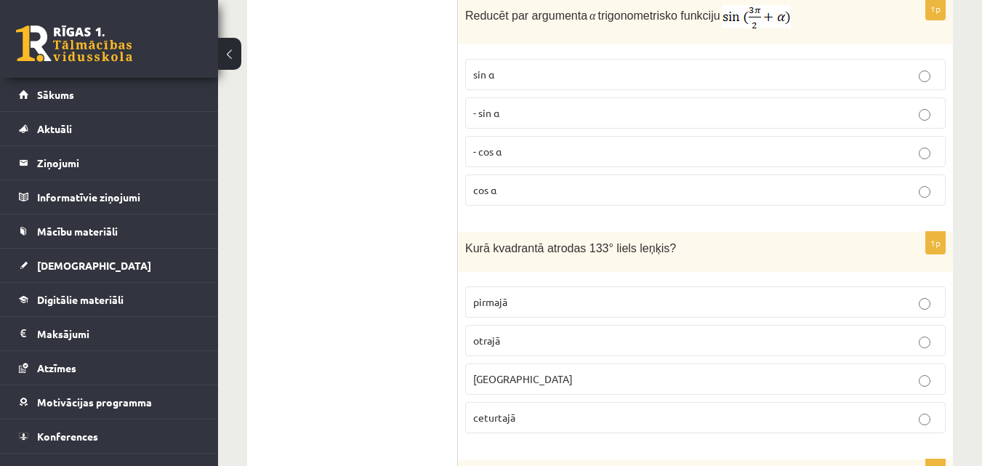
click at [871, 333] on p "otrajā" at bounding box center [705, 340] width 465 height 15
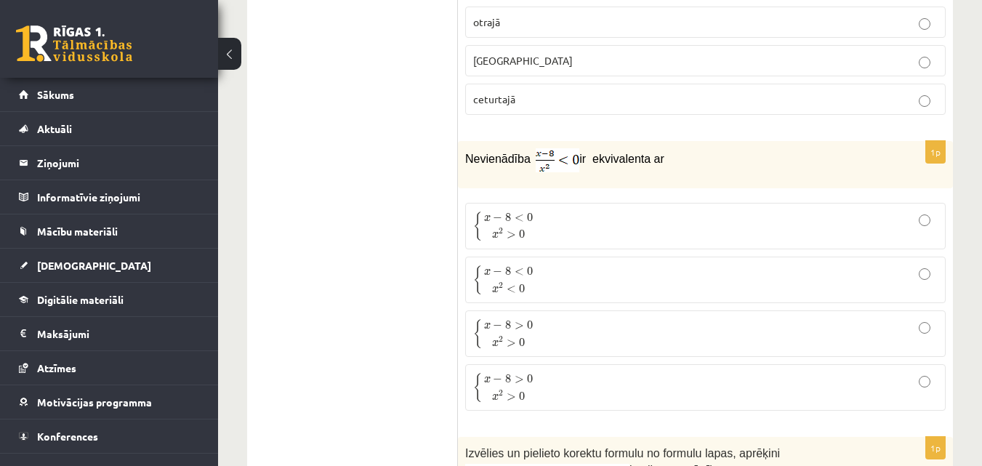
scroll to position [5684, 0]
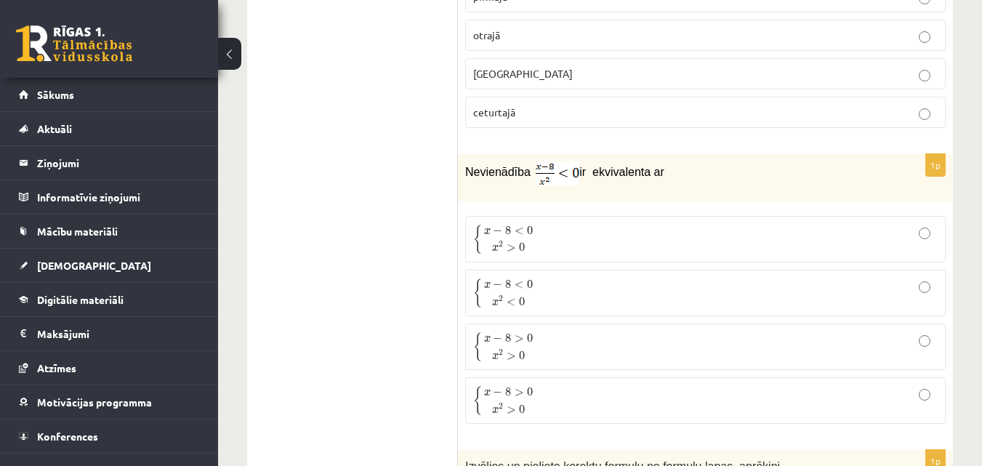
click at [526, 280] on span "x − 8 < 0" at bounding box center [508, 284] width 49 height 9
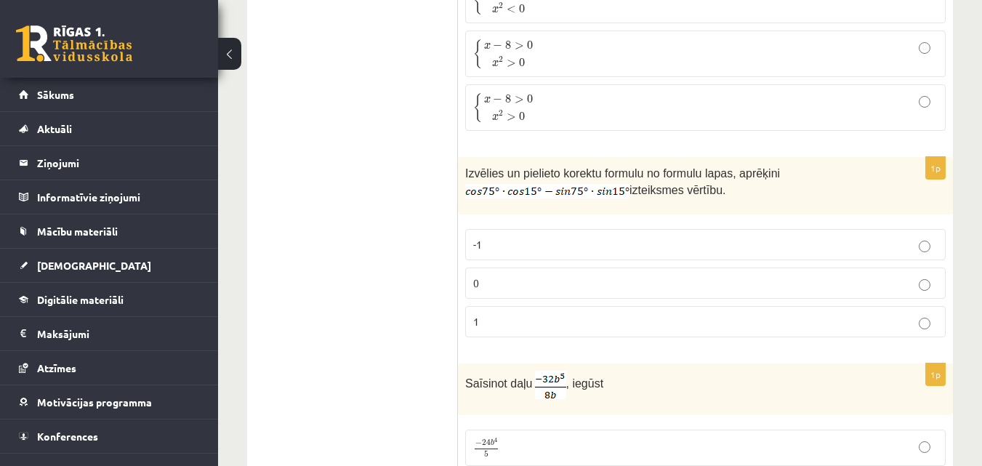
scroll to position [6015, 0]
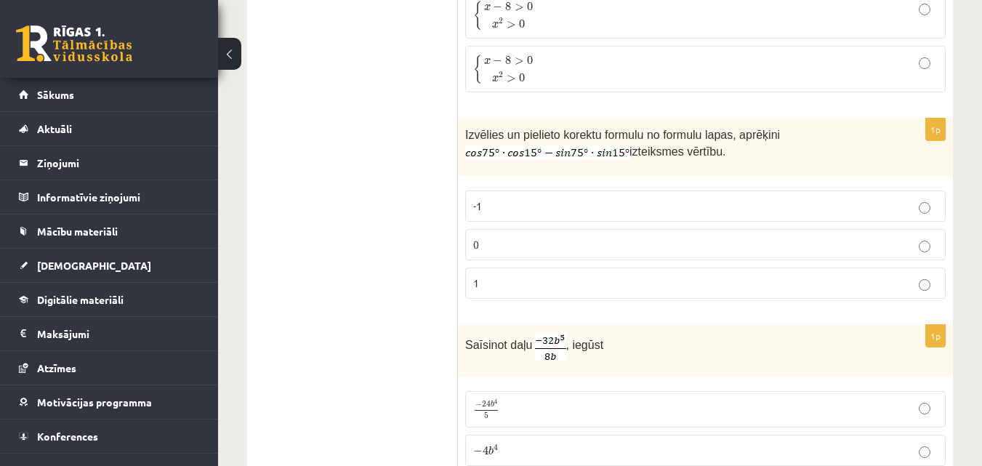
click at [494, 198] on p "-1" at bounding box center [705, 205] width 465 height 15
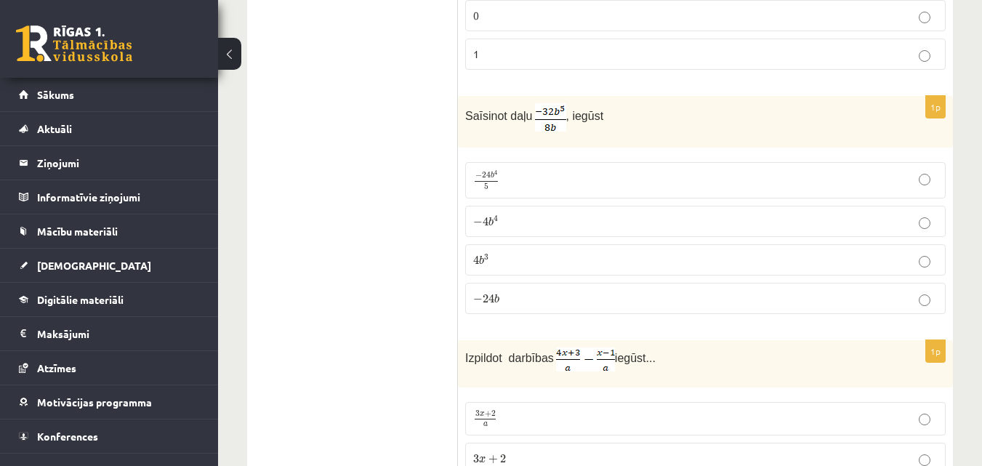
scroll to position [6257, 0]
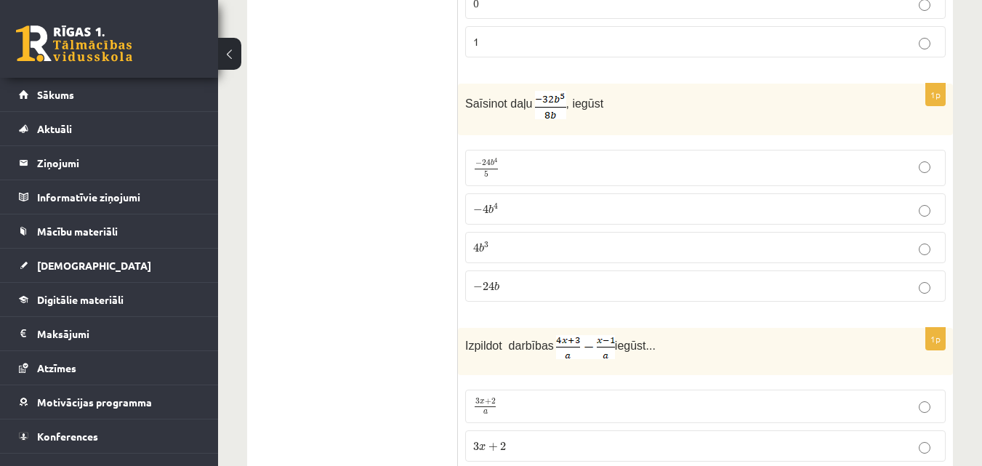
click at [487, 205] on span "4" at bounding box center [486, 209] width 6 height 9
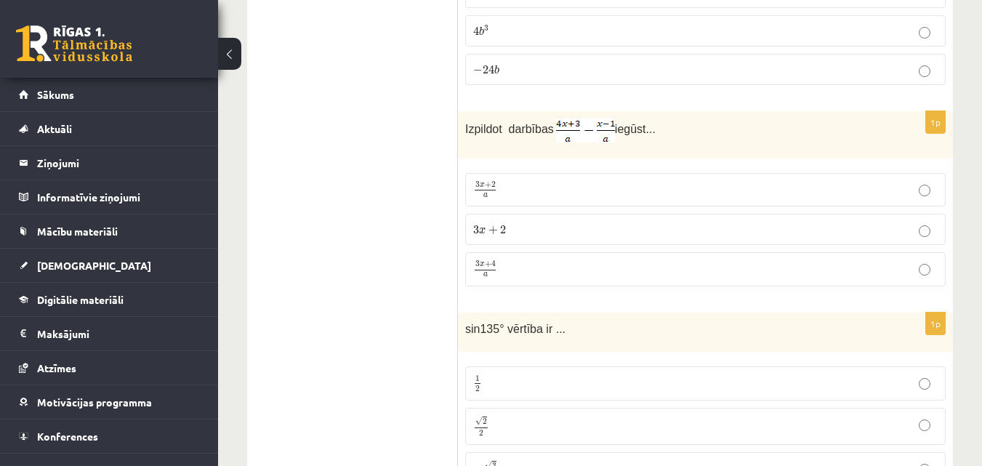
scroll to position [6486, 0]
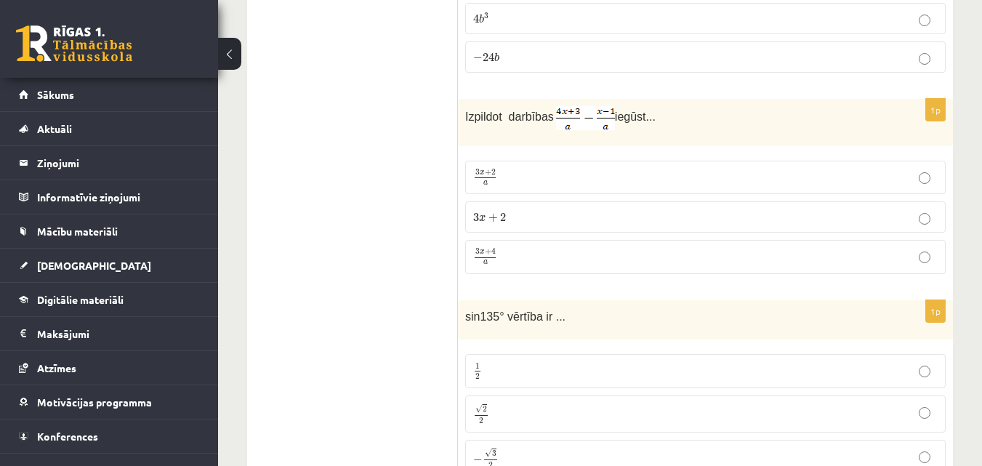
click at [481, 169] on span "3 x + 2 a" at bounding box center [485, 177] width 24 height 16
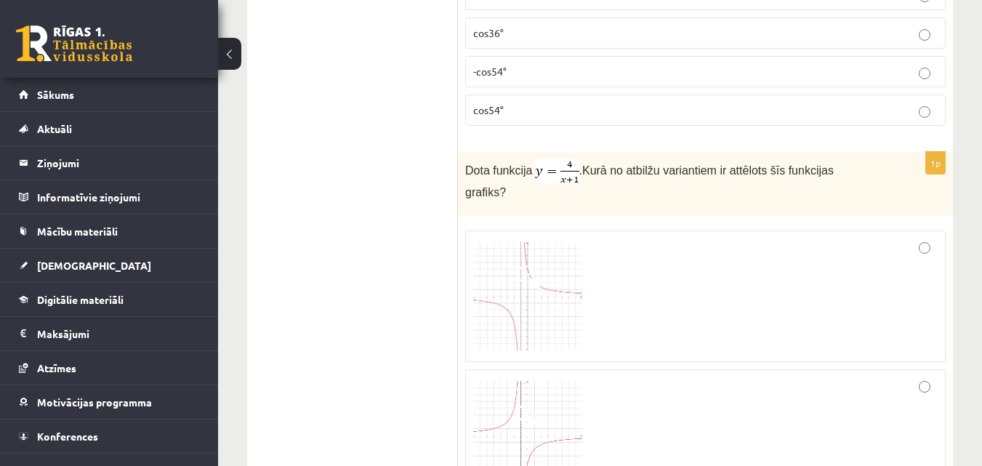
scroll to position [0, 0]
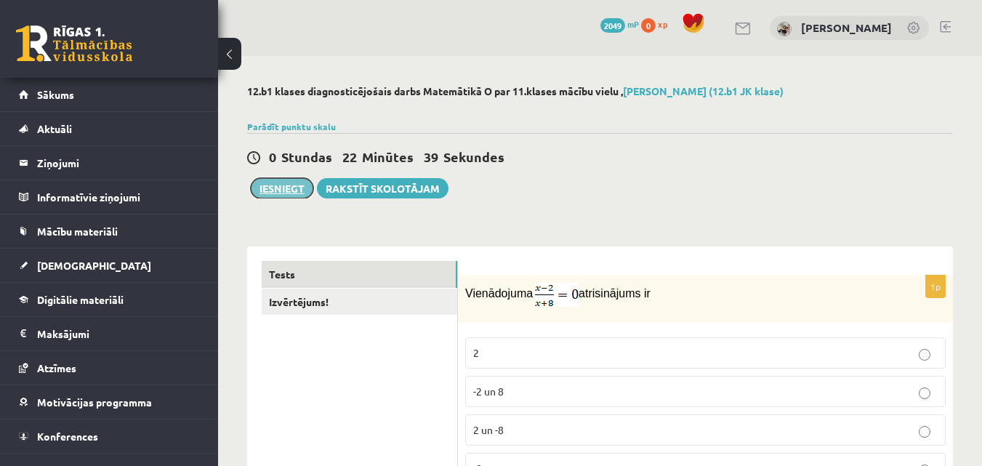
click at [270, 191] on button "Iesniegt" at bounding box center [282, 188] width 63 height 20
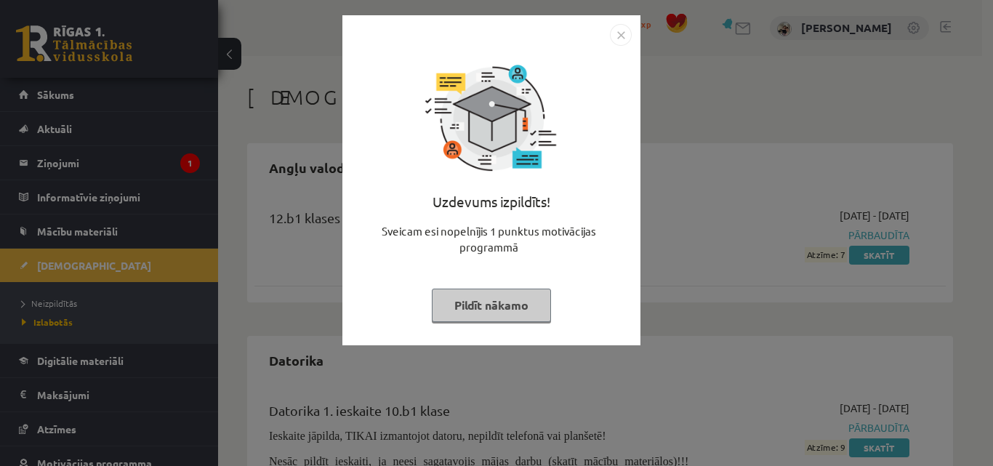
click at [514, 297] on button "Pildīt nākamo" at bounding box center [491, 305] width 119 height 33
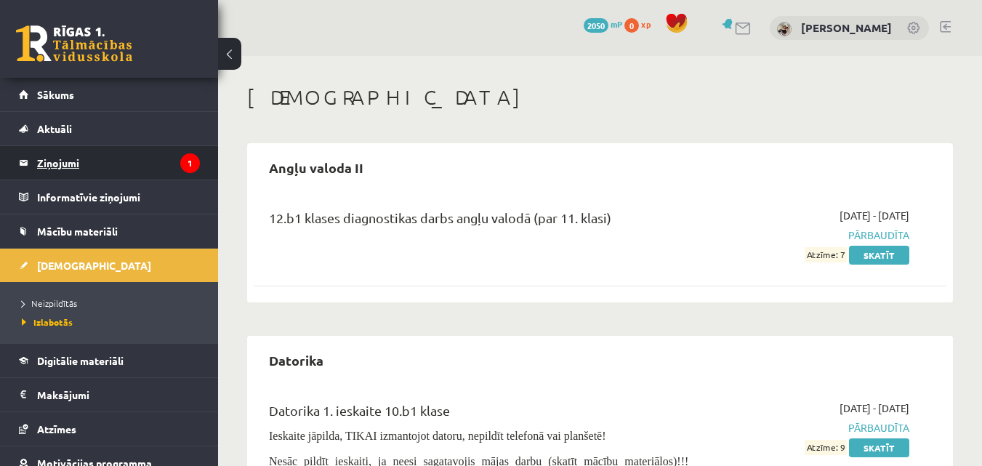
click at [141, 165] on legend "Ziņojumi 1" at bounding box center [118, 162] width 163 height 33
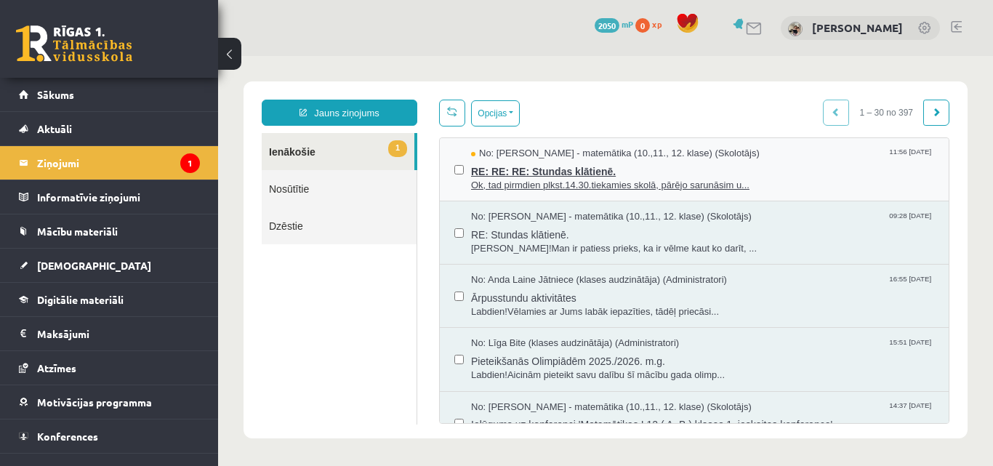
click at [572, 173] on span "RE: RE: RE: Stundas klātienē." at bounding box center [702, 170] width 463 height 18
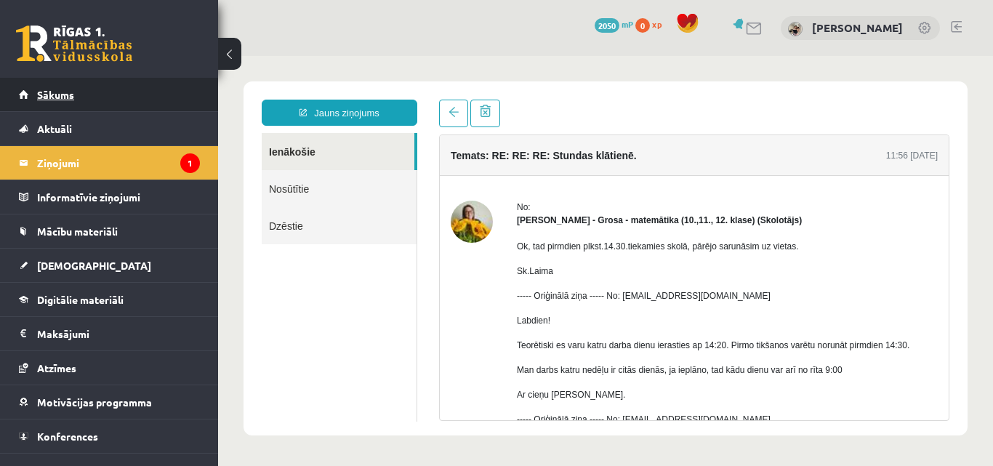
click at [59, 103] on link "Sākums" at bounding box center [109, 94] width 181 height 33
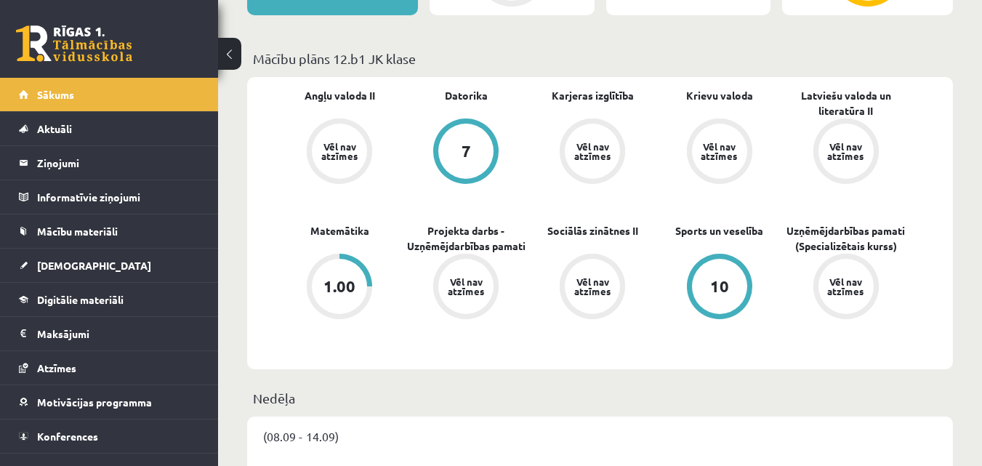
scroll to position [358, 0]
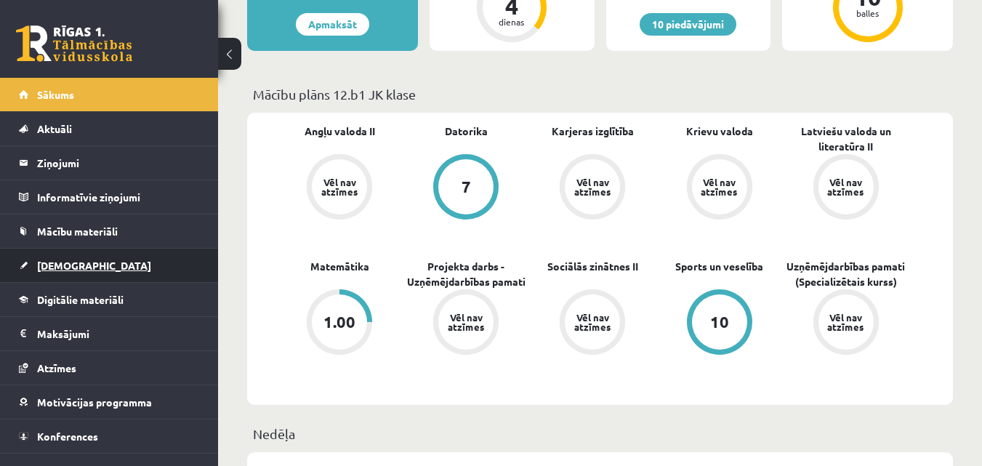
click at [65, 263] on span "[DEMOGRAPHIC_DATA]" at bounding box center [94, 265] width 114 height 13
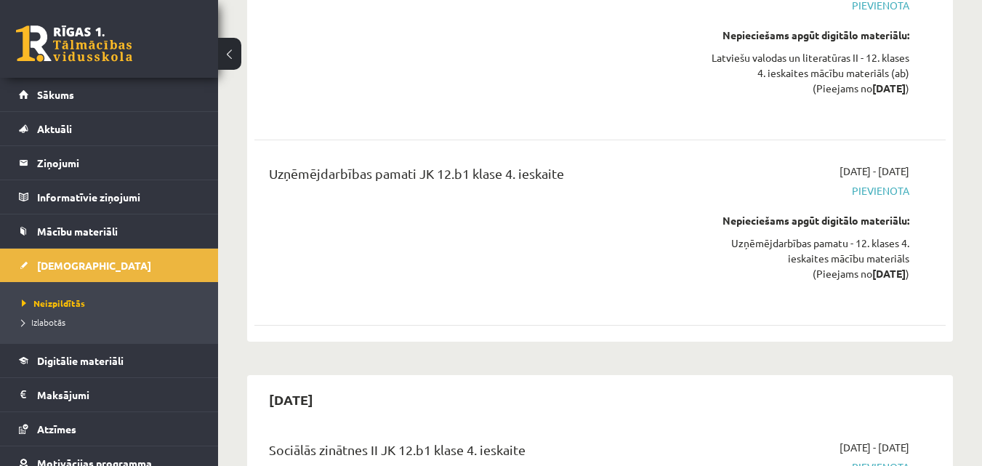
scroll to position [8443, 0]
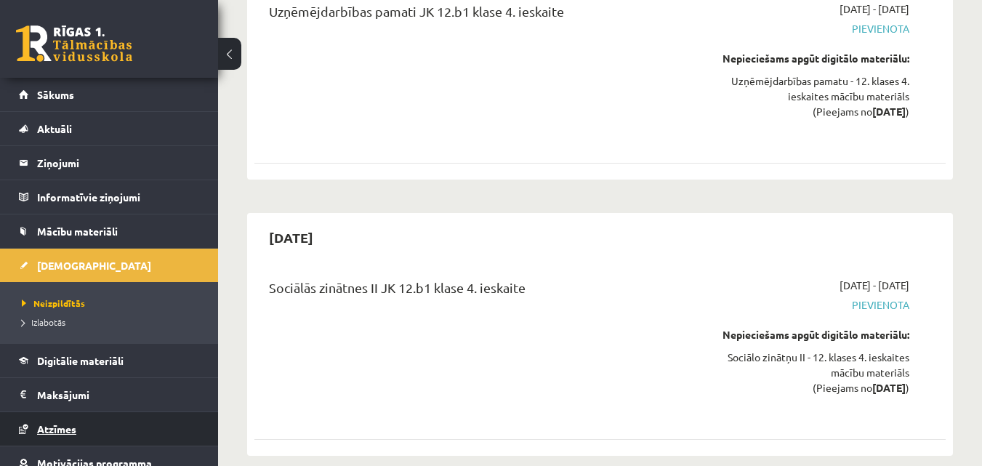
click at [64, 427] on span "Atzīmes" at bounding box center [56, 428] width 39 height 13
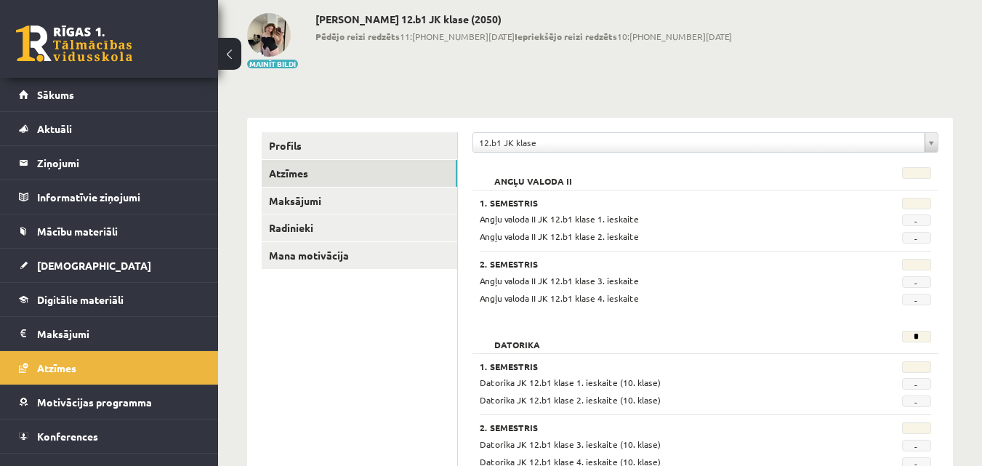
scroll to position [49, 0]
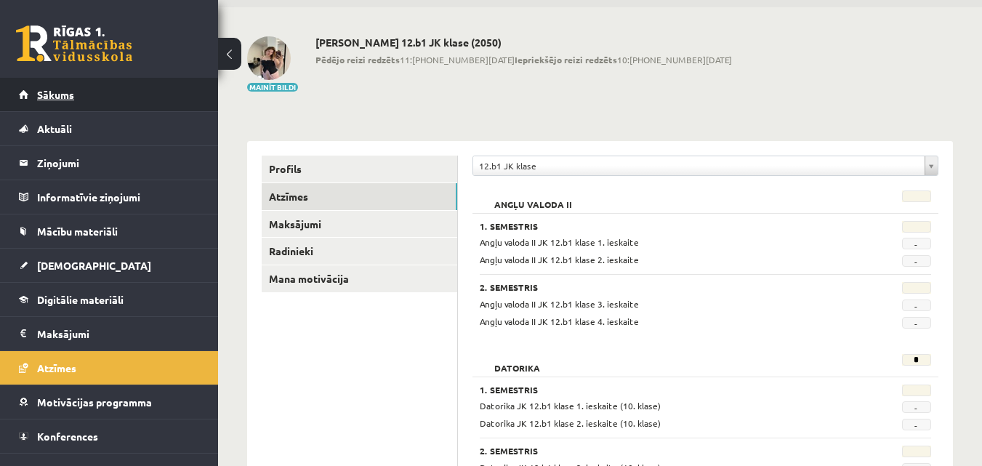
click at [95, 100] on link "Sākums" at bounding box center [109, 94] width 181 height 33
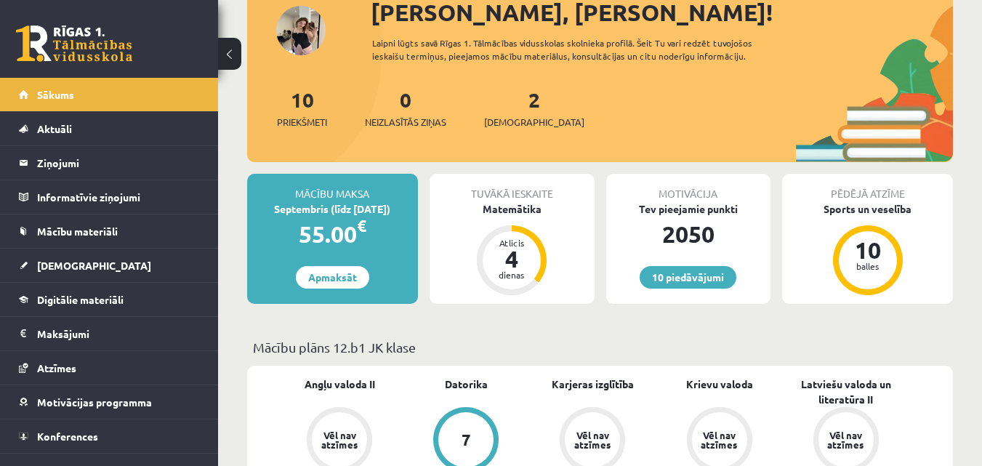
scroll to position [108, 0]
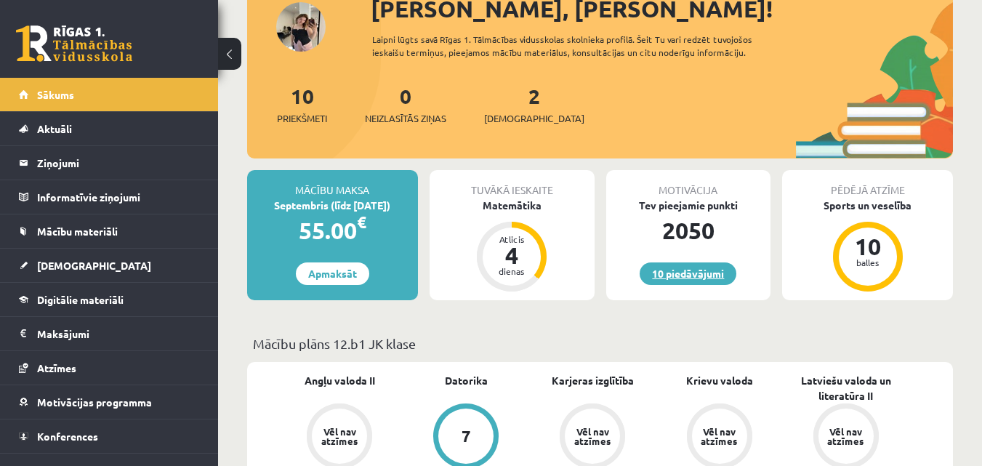
click at [675, 273] on link "10 piedāvājumi" at bounding box center [688, 273] width 97 height 23
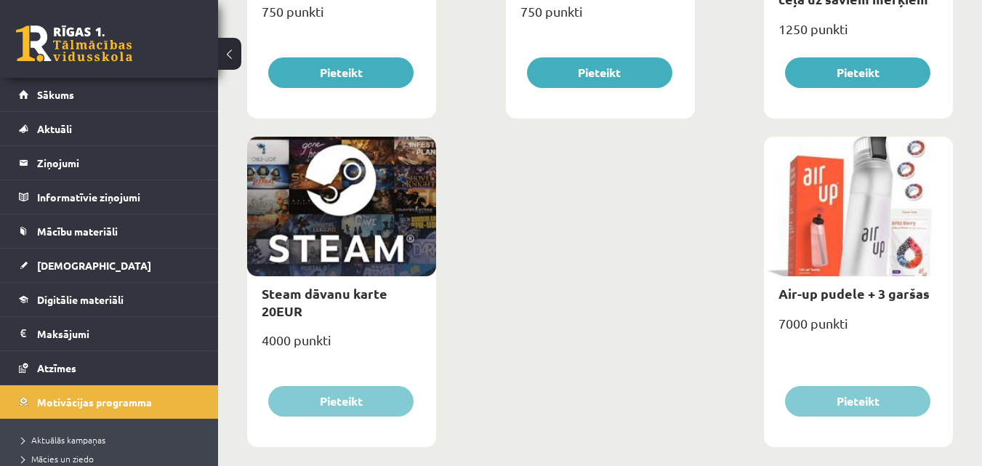
scroll to position [2425, 0]
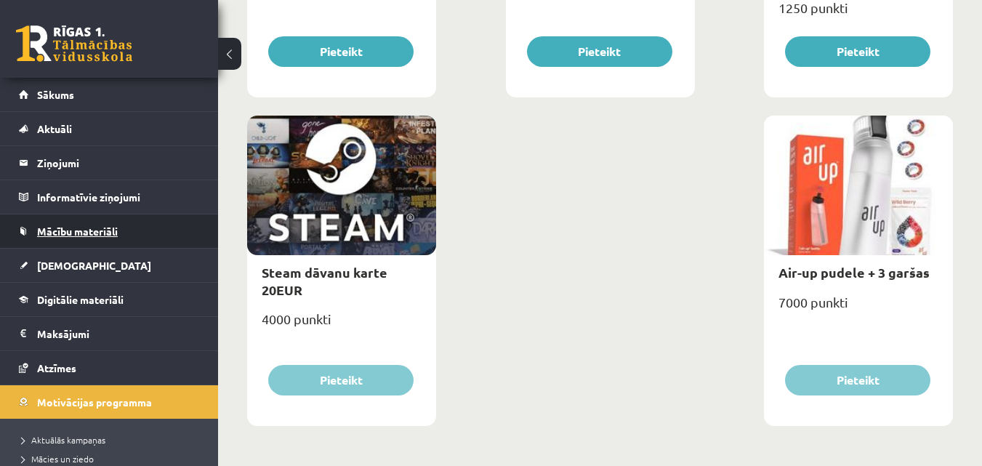
click at [72, 230] on span "Mācību materiāli" at bounding box center [77, 231] width 81 height 13
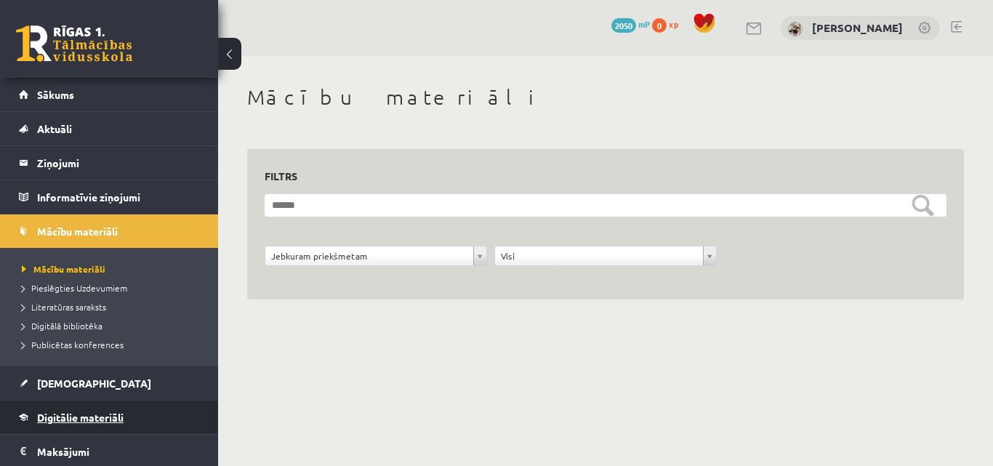
click at [67, 410] on link "Digitālie materiāli" at bounding box center [109, 417] width 181 height 33
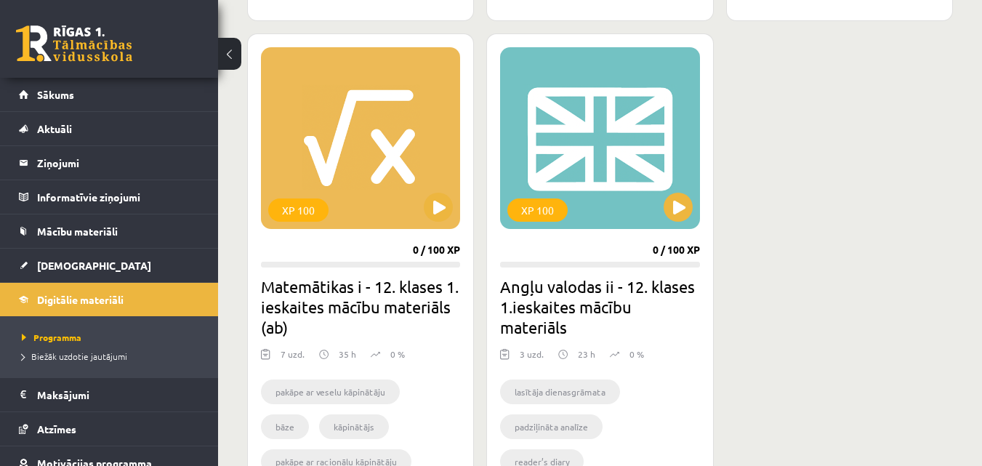
scroll to position [2271, 0]
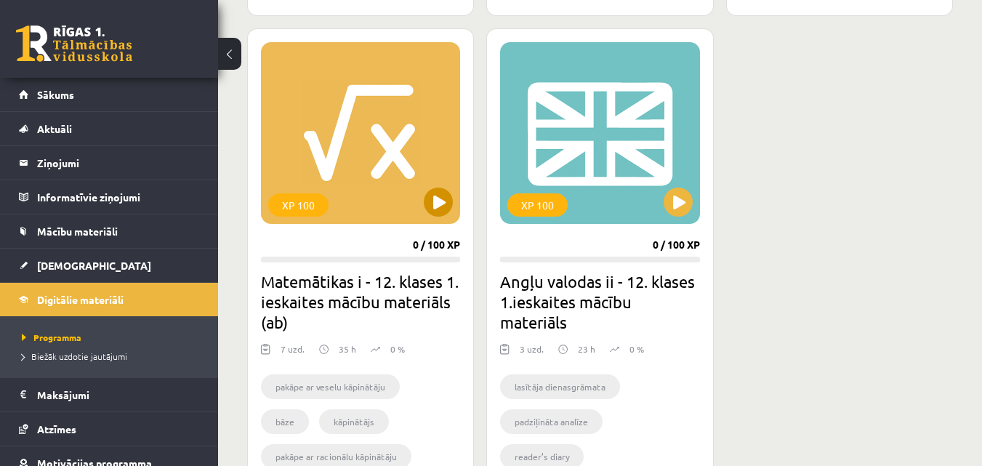
click at [340, 143] on div "XP 100" at bounding box center [360, 133] width 199 height 182
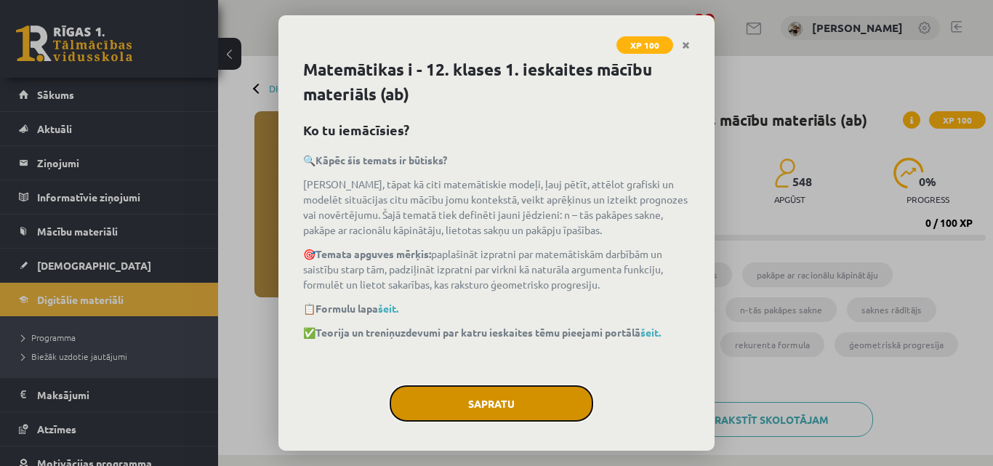
click at [455, 404] on button "Sapratu" at bounding box center [492, 403] width 204 height 36
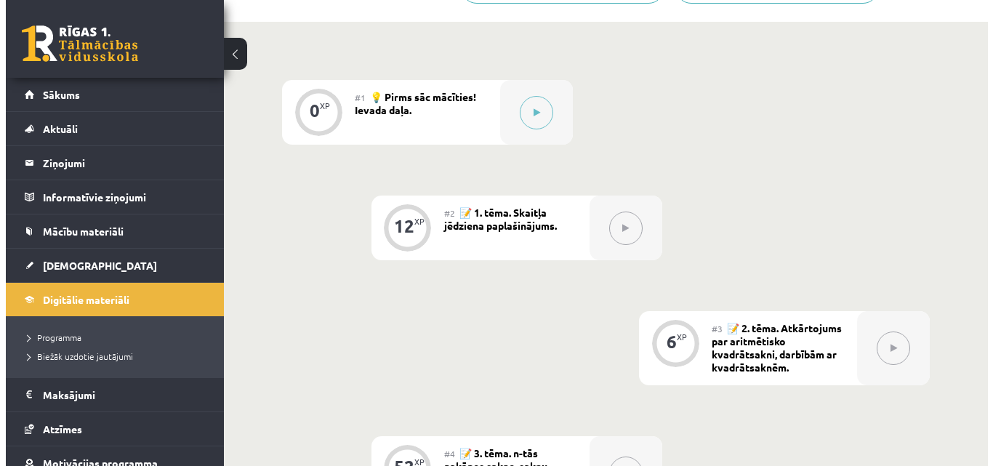
scroll to position [462, 0]
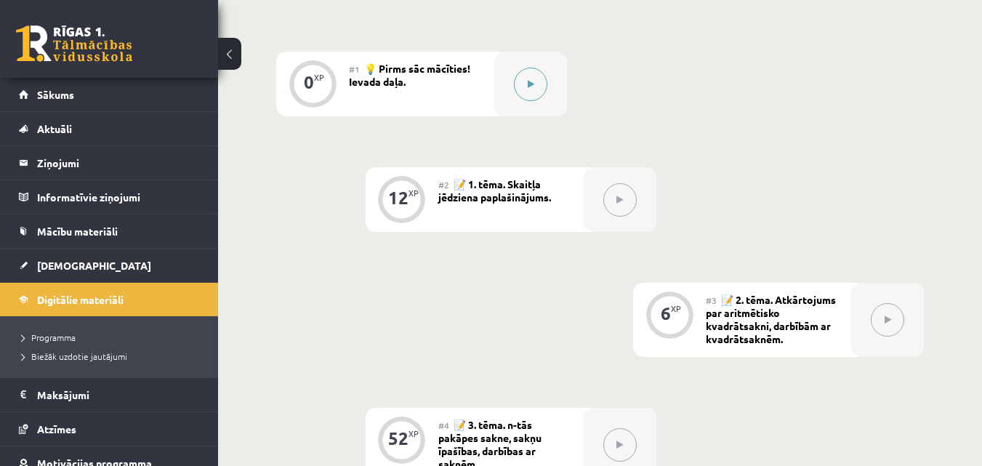
click at [529, 79] on button at bounding box center [530, 84] width 33 height 33
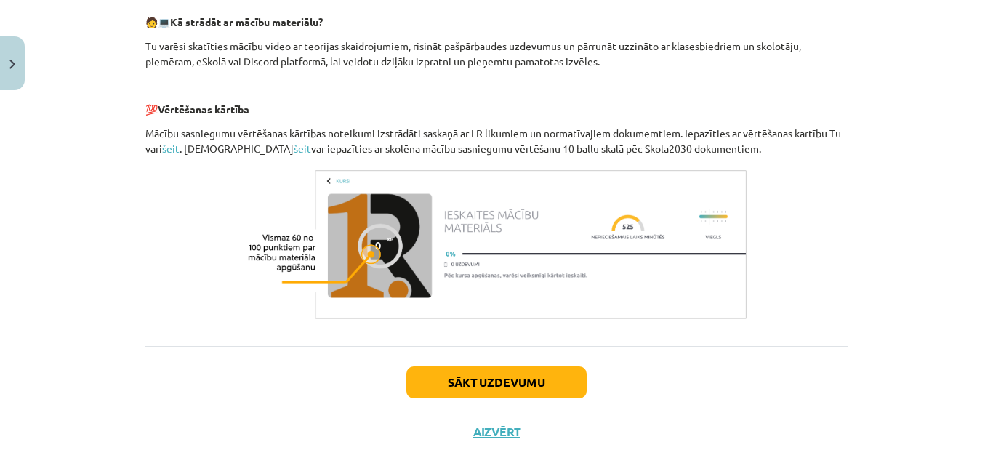
scroll to position [703, 0]
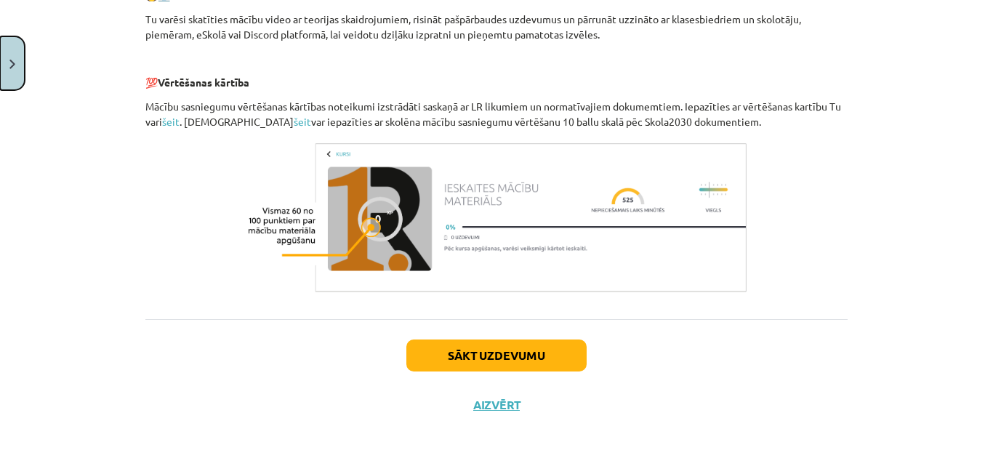
click at [5, 71] on button "Close" at bounding box center [12, 63] width 25 height 54
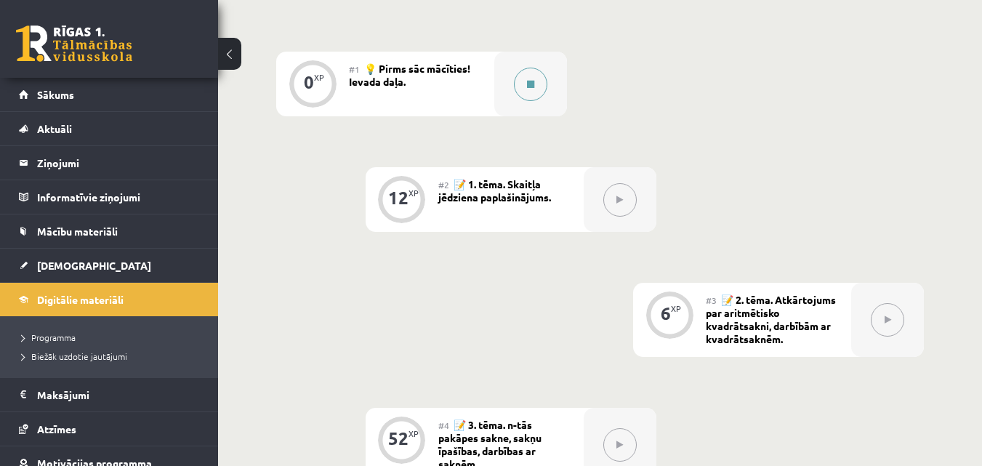
click at [535, 94] on button at bounding box center [530, 84] width 33 height 33
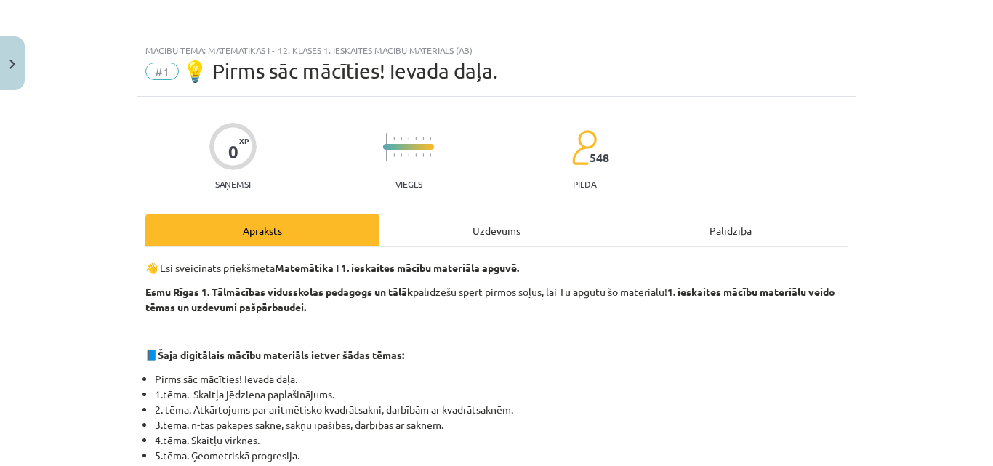
click at [508, 233] on div "Uzdevums" at bounding box center [497, 230] width 234 height 33
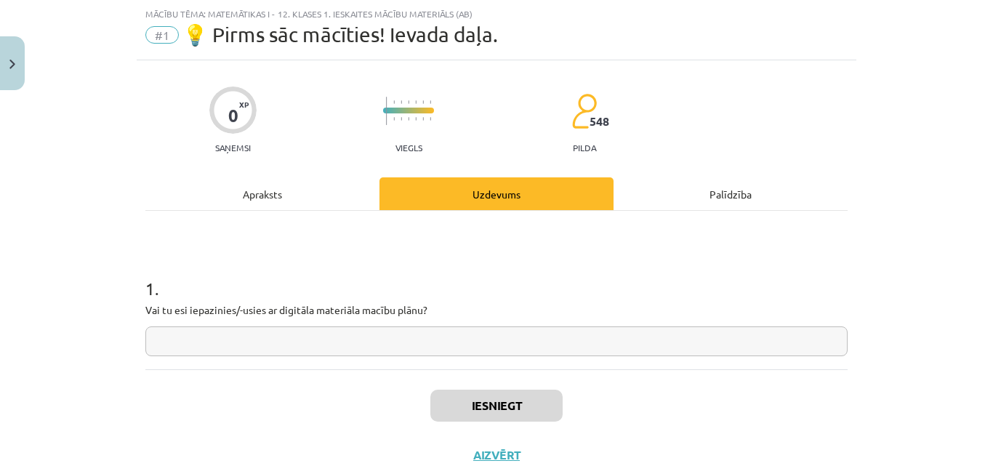
click at [263, 183] on div "Apraksts" at bounding box center [262, 193] width 234 height 33
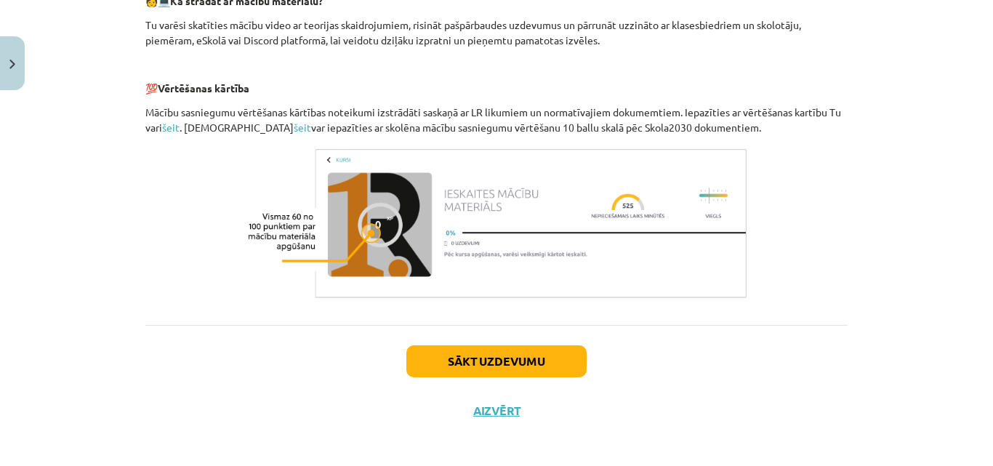
scroll to position [703, 0]
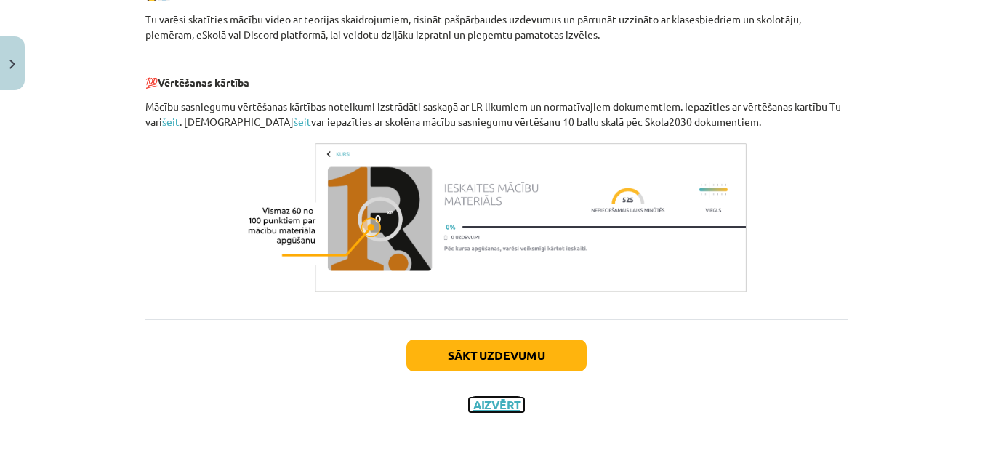
click at [500, 405] on button "Aizvērt" at bounding box center [496, 405] width 55 height 15
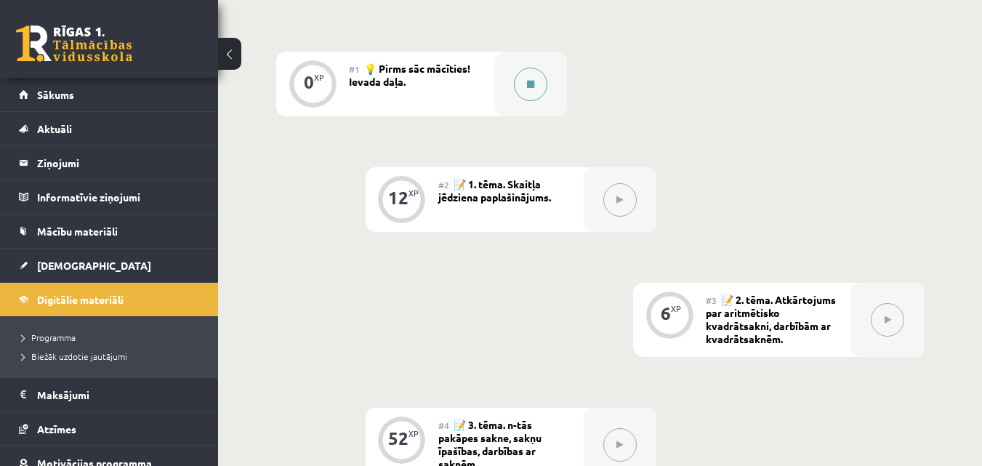
click at [530, 89] on button at bounding box center [530, 84] width 33 height 33
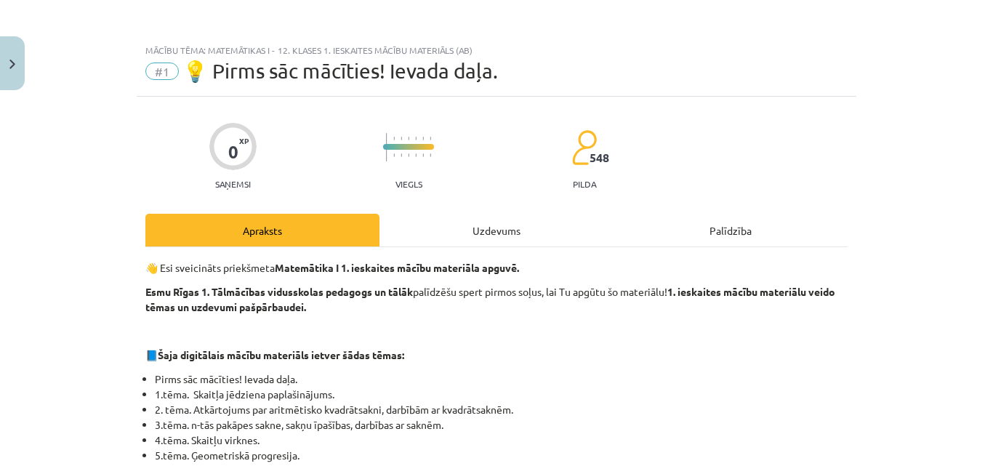
click at [495, 228] on div "Uzdevums" at bounding box center [497, 230] width 234 height 33
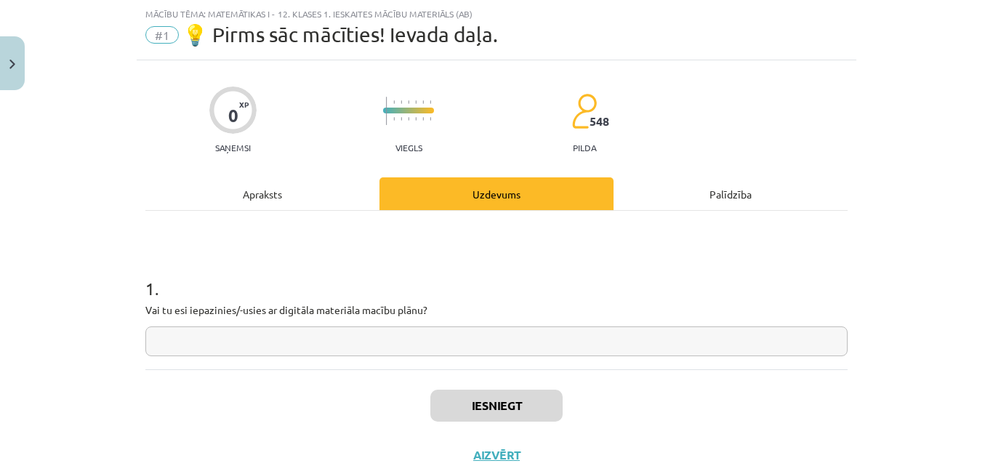
click at [431, 346] on input "text" at bounding box center [496, 341] width 702 height 30
type input "**"
click at [464, 404] on button "Iesniegt" at bounding box center [496, 406] width 132 height 32
click at [489, 457] on button "Nākamā nodarbība" at bounding box center [496, 464] width 142 height 33
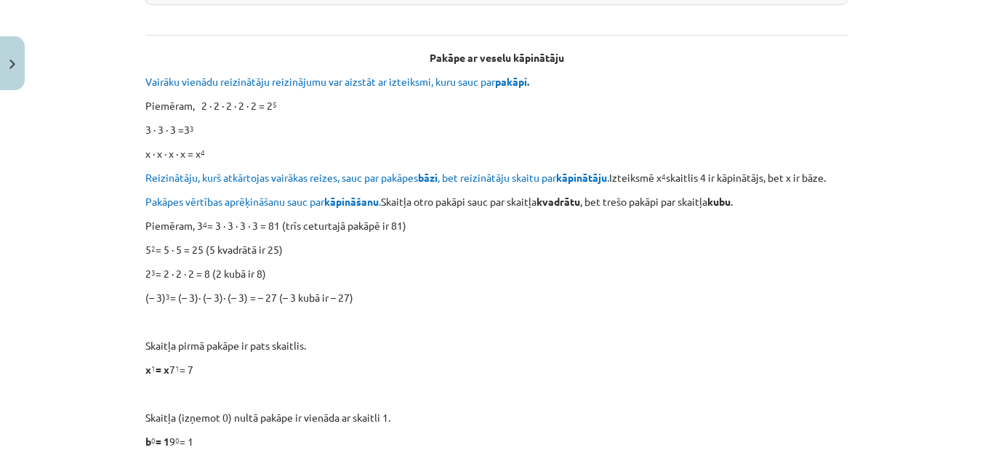
scroll to position [426, 0]
